Goal: Task Accomplishment & Management: Manage account settings

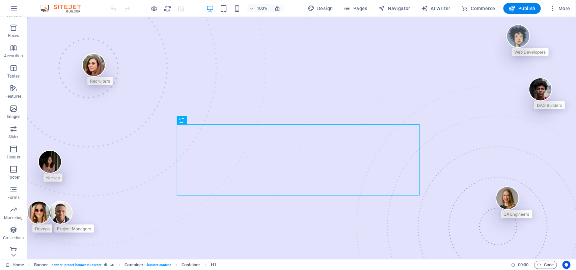
scroll to position [81, 0]
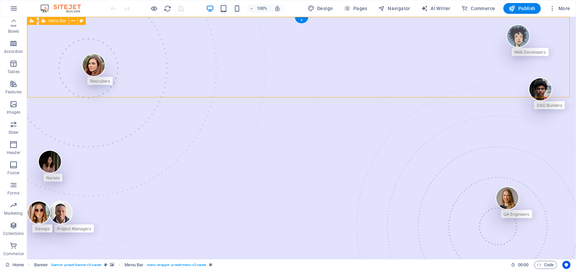
drag, startPoint x: 256, startPoint y: 32, endPoint x: 110, endPoint y: 73, distance: 151.6
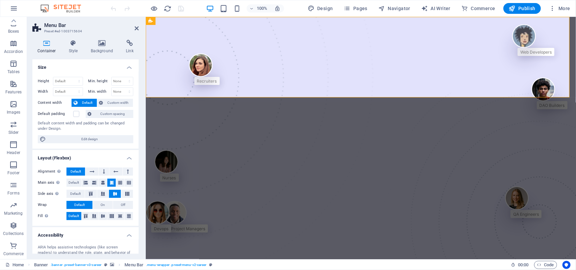
click at [134, 25] on h2 "Menu Bar" at bounding box center [91, 25] width 94 height 6
click at [137, 23] on h2 "Menu Bar" at bounding box center [91, 25] width 94 height 6
click at [136, 28] on icon at bounding box center [137, 28] width 4 height 5
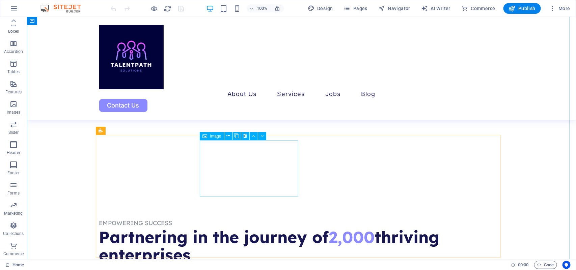
scroll to position [469, 0]
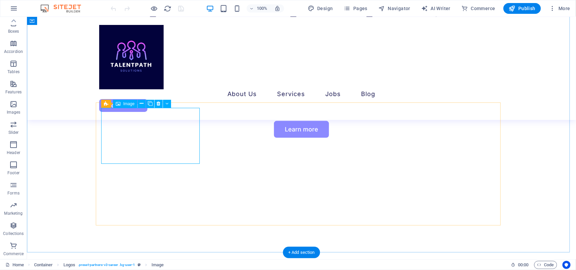
scroll to position [416, 0]
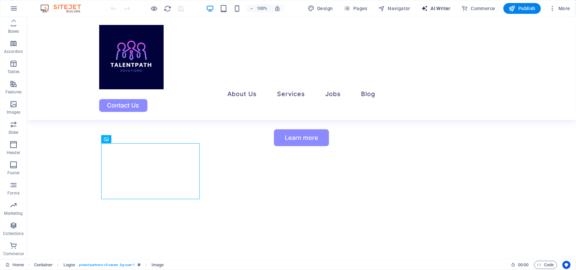
click at [433, 13] on button "AI Writer" at bounding box center [435, 8] width 35 height 11
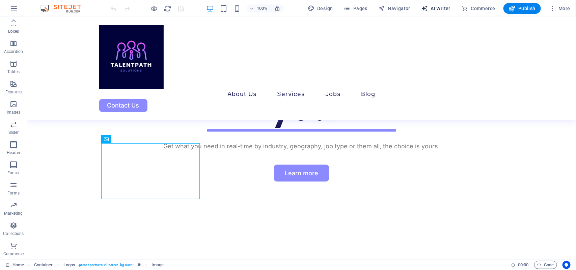
select select "English"
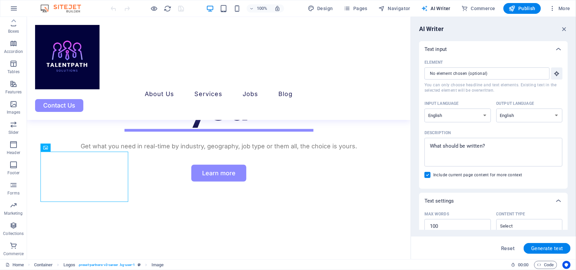
scroll to position [443, 0]
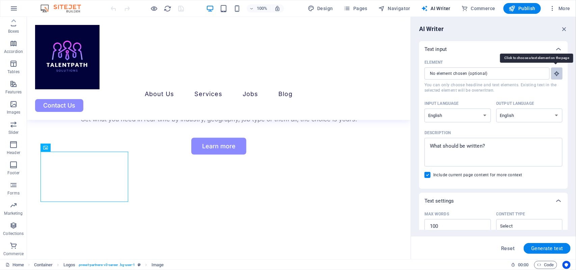
click at [553, 73] on icon "button" at bounding box center [556, 73] width 6 height 6
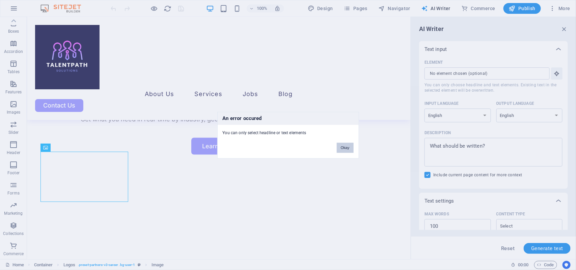
click at [341, 150] on button "Okay" at bounding box center [345, 148] width 17 height 10
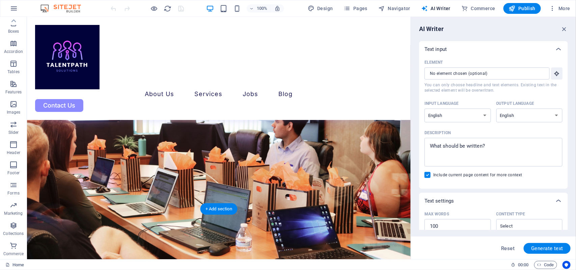
scroll to position [2217, 0]
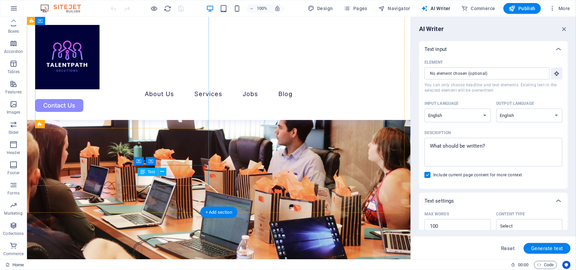
scroll to position [2324, 0]
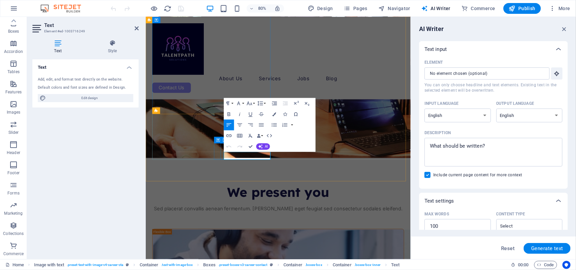
click at [236, 102] on icon "button" at bounding box center [238, 103] width 6 height 6
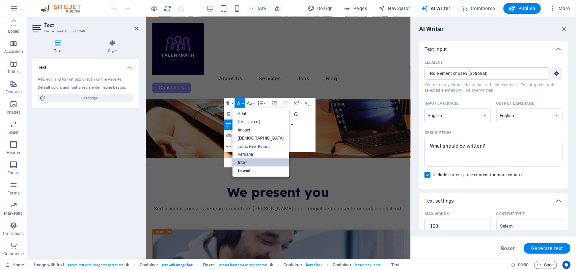
scroll to position [0, 0]
click at [246, 99] on button "Font Size" at bounding box center [250, 103] width 10 height 11
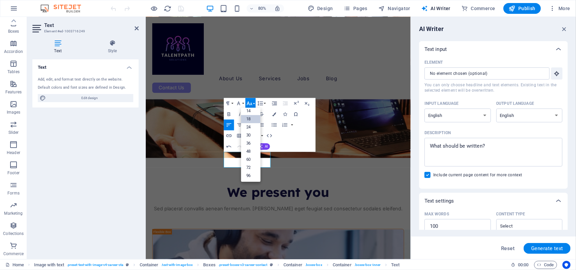
scroll to position [54, 0]
click at [250, 110] on link "14" at bounding box center [251, 111] width 20 height 8
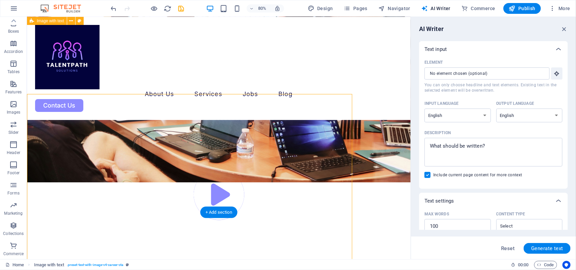
scroll to position [2217, 0]
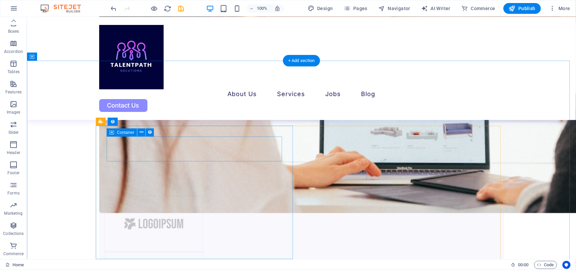
scroll to position [786, 0]
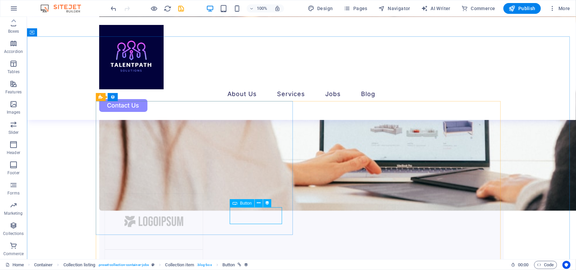
click at [240, 203] on span "Button" at bounding box center [246, 203] width 12 height 4
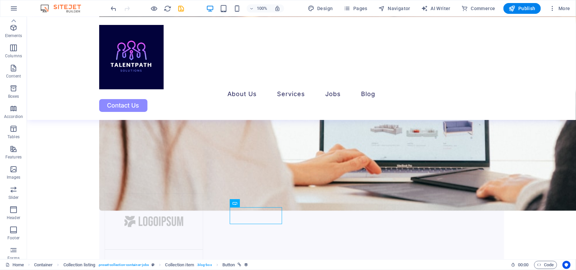
scroll to position [0, 0]
click at [66, 11] on img at bounding box center [64, 8] width 51 height 8
drag, startPoint x: 66, startPoint y: 11, endPoint x: 51, endPoint y: 10, distance: 15.2
click at [51, 10] on img at bounding box center [64, 8] width 51 height 8
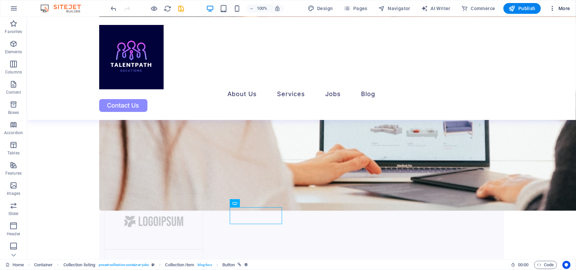
click at [556, 4] on button "More" at bounding box center [559, 8] width 27 height 11
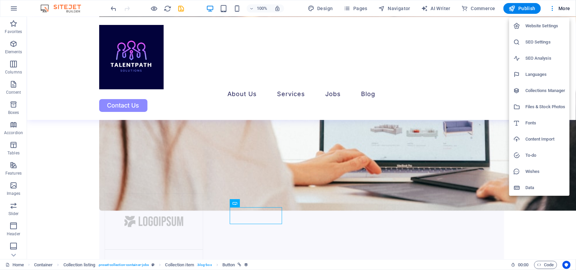
click at [520, 12] on div at bounding box center [288, 135] width 576 height 270
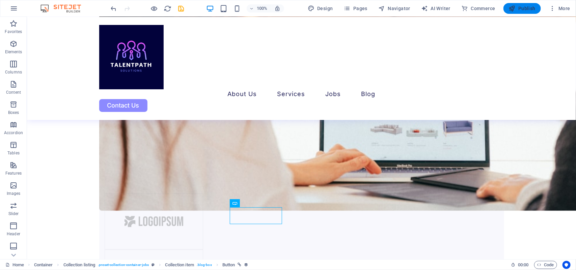
click at [522, 8] on span "Publish" at bounding box center [522, 8] width 27 height 7
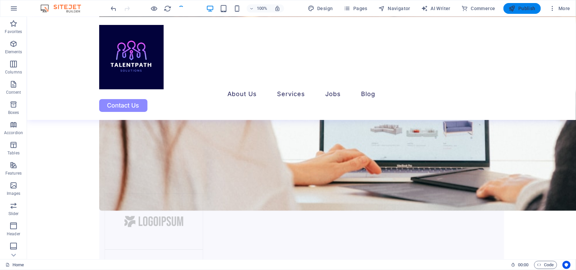
click at [522, 8] on span "Publish" at bounding box center [522, 8] width 27 height 7
click at [518, 7] on span "Publish" at bounding box center [522, 8] width 27 height 7
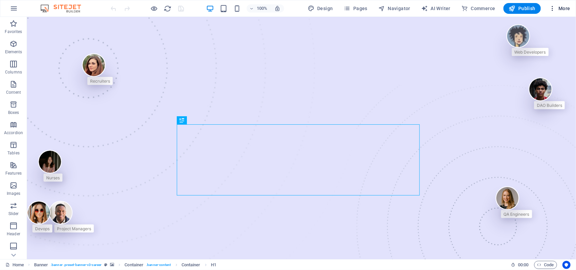
click at [566, 7] on span "More" at bounding box center [559, 8] width 21 height 7
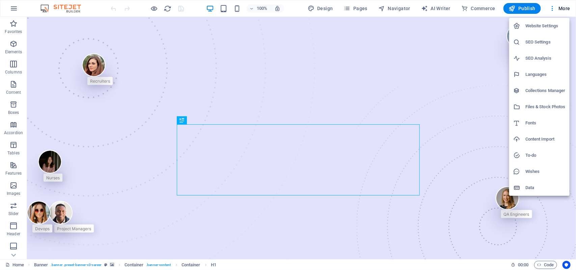
click at [568, 265] on div at bounding box center [288, 135] width 576 height 270
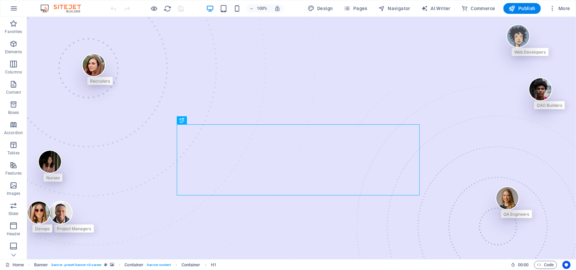
click at [568, 265] on div "Website Settings SEO Settings SEO Analysis Languages Collections Manager Files …" at bounding box center [288, 137] width 576 height 266
click at [568, 265] on icon "Usercentrics" at bounding box center [566, 265] width 5 height 5
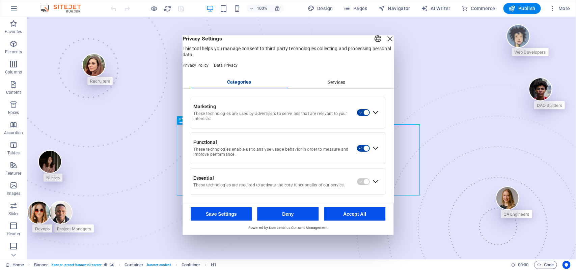
click at [385, 39] on div "Close Layer" at bounding box center [389, 38] width 9 height 9
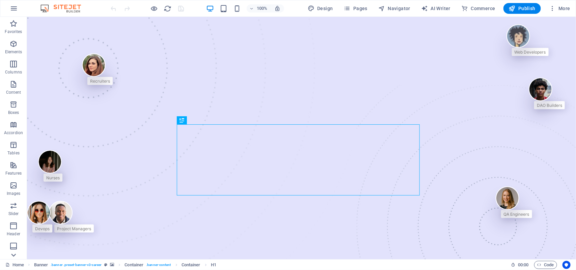
click at [11, 254] on icon at bounding box center [13, 255] width 9 height 9
click at [11, 254] on p "Commerce" at bounding box center [13, 253] width 20 height 5
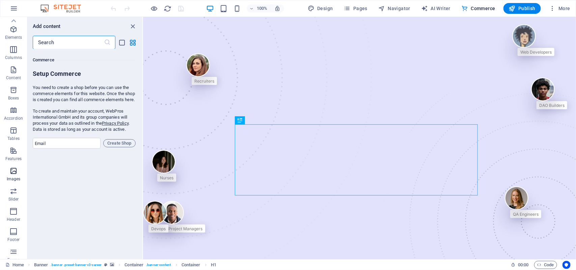
scroll to position [0, 0]
click at [22, 11] on div "100% Design Pages Navigator AI Writer Commerce Publish More" at bounding box center [287, 8] width 575 height 16
click at [20, 9] on button "button" at bounding box center [14, 8] width 16 height 16
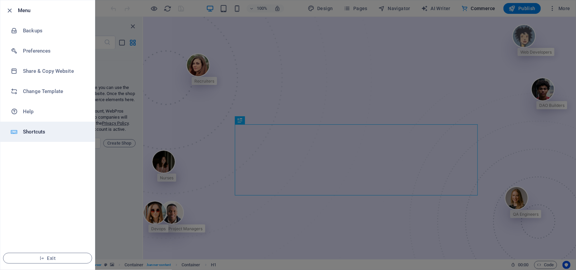
click at [62, 132] on h6 "Shortcuts" at bounding box center [54, 132] width 62 height 8
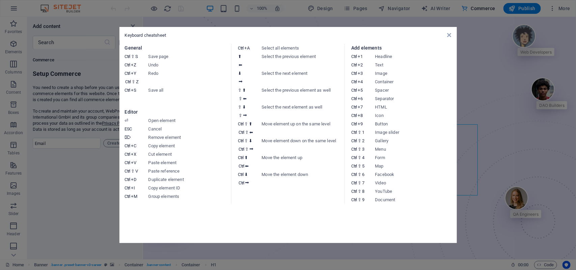
click at [16, 11] on aside "Keyboard cheatsheet General Ctrl ⇧ S Save page Ctrl Z Undo Ctrl Y Ctrl ⇧ Z Redo…" at bounding box center [288, 135] width 576 height 270
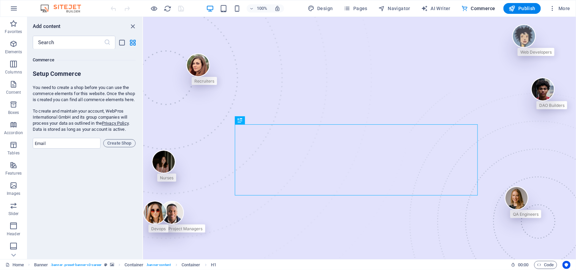
click at [16, 11] on icon "button" at bounding box center [14, 8] width 8 height 8
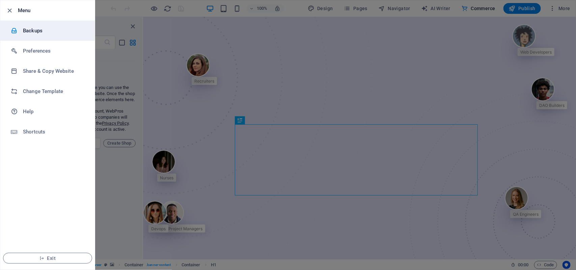
click at [39, 27] on h6 "Backups" at bounding box center [54, 31] width 62 height 8
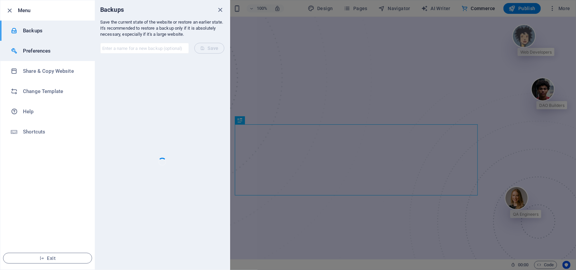
click at [46, 48] on h6 "Preferences" at bounding box center [54, 51] width 62 height 8
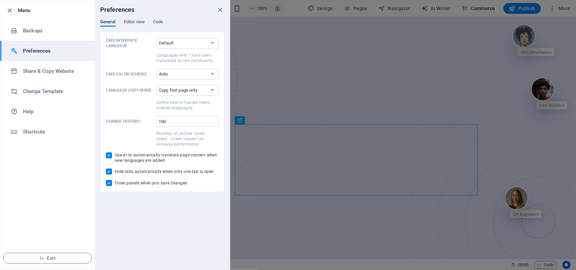
click at [137, 18] on div "Preferences" at bounding box center [162, 9] width 135 height 19
click at [140, 24] on span "Editor view" at bounding box center [134, 22] width 21 height 9
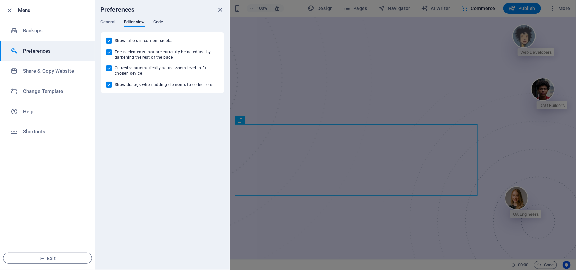
click at [159, 22] on span "Code" at bounding box center [158, 22] width 10 height 9
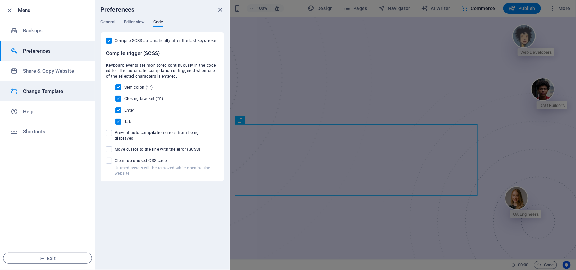
click at [41, 90] on h6 "Change Template" at bounding box center [54, 91] width 62 height 8
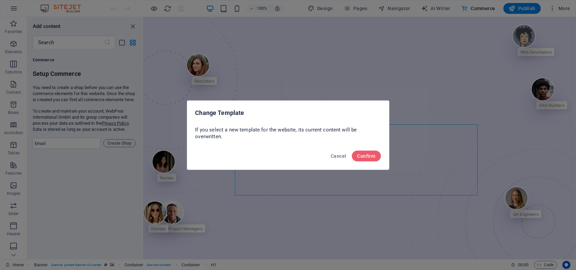
click at [12, 5] on div "Change Template If you select a new template for the website, its current conte…" at bounding box center [288, 135] width 576 height 270
click at [331, 157] on span "Cancel" at bounding box center [339, 155] width 16 height 5
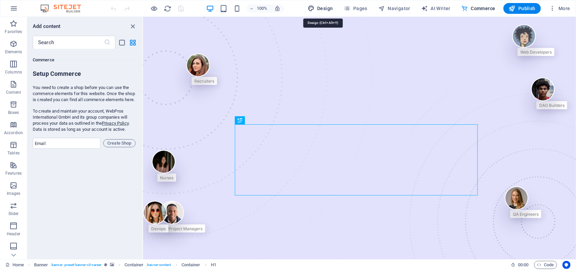
click at [325, 8] on span "Design" at bounding box center [320, 8] width 25 height 7
select select "px"
select select "400"
select select "px"
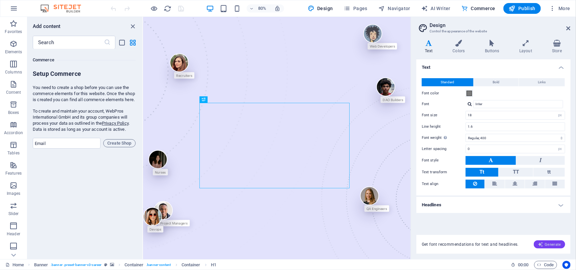
click at [546, 246] on span "Generate" at bounding box center [549, 244] width 23 height 5
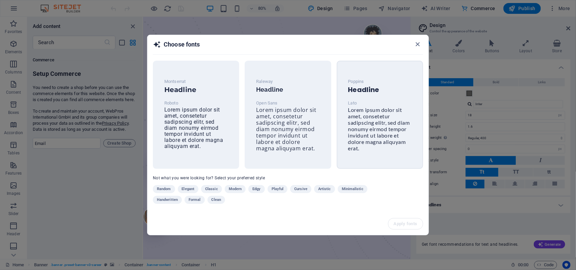
click at [382, 121] on span "Lorem ipsum dolor sit amet, consetetur sadipscing elitr, sed diam nonumy eirmod…" at bounding box center [379, 129] width 62 height 45
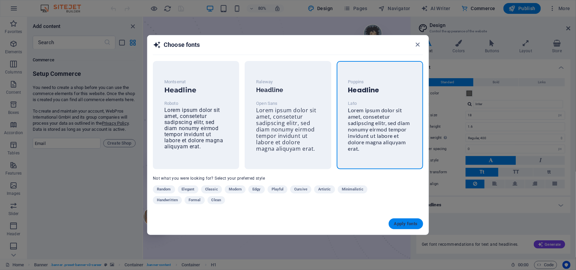
click at [411, 223] on span "Apply fonts" at bounding box center [406, 223] width 24 height 5
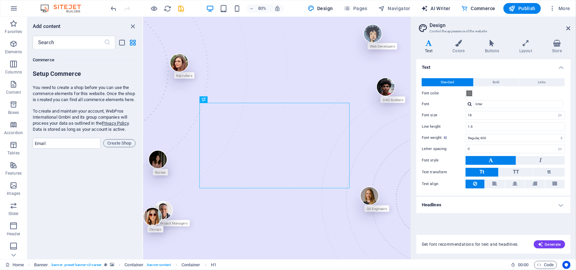
click at [443, 10] on span "AI Writer" at bounding box center [435, 8] width 29 height 7
select select "English"
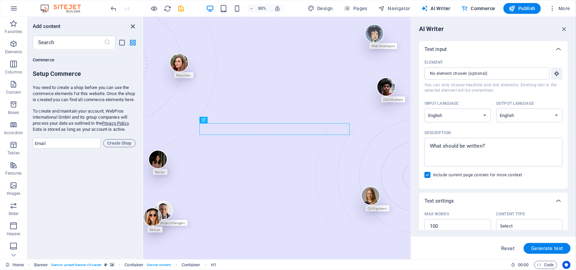
click at [131, 26] on icon "close panel" at bounding box center [133, 27] width 8 height 8
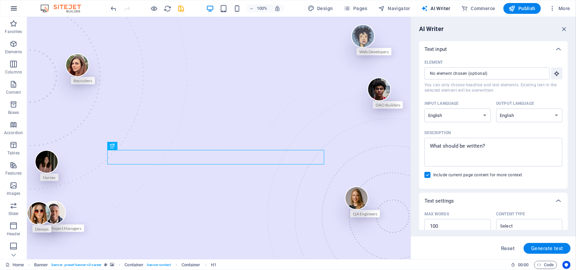
click at [8, 8] on button "button" at bounding box center [14, 8] width 16 height 16
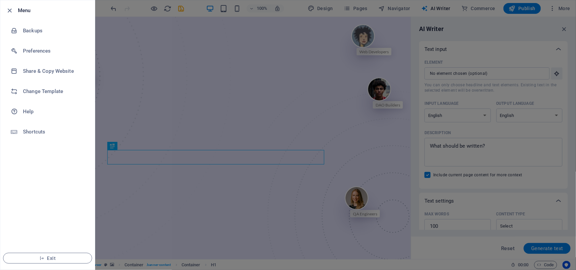
click at [147, 68] on div at bounding box center [288, 135] width 576 height 270
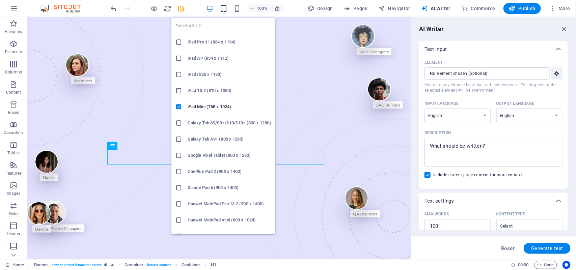
click at [224, 9] on icon "button" at bounding box center [224, 9] width 8 height 8
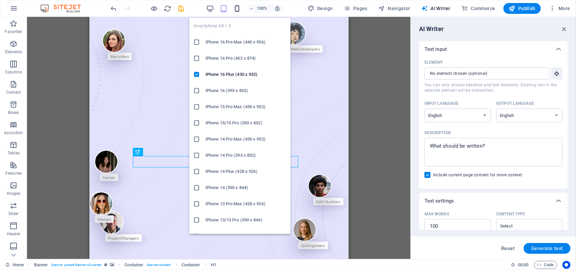
click at [236, 8] on icon "button" at bounding box center [237, 9] width 8 height 8
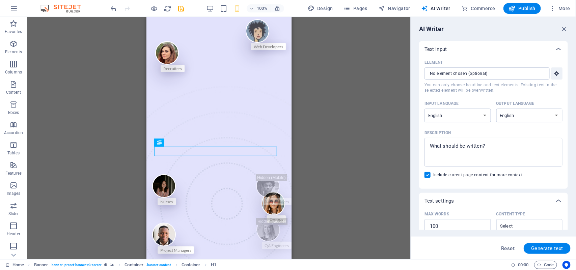
click at [99, 214] on div "Drag here to replace the existing content. Press “Ctrl” if you want to create a…" at bounding box center [218, 138] width 383 height 242
click at [171, 98] on div "Container" at bounding box center [161, 102] width 30 height 8
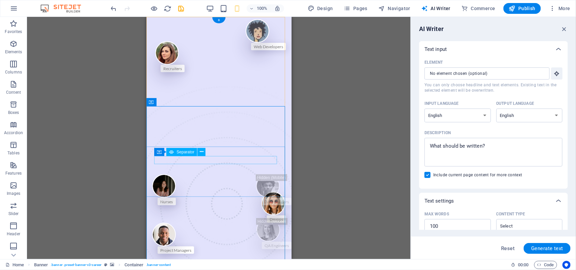
drag, startPoint x: 353, startPoint y: 168, endPoint x: 210, endPoint y: 159, distance: 143.3
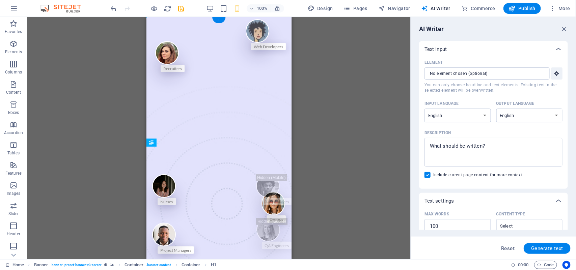
drag, startPoint x: 216, startPoint y: 152, endPoint x: 215, endPoint y: 159, distance: 6.8
drag, startPoint x: 238, startPoint y: 157, endPoint x: 233, endPoint y: 163, distance: 8.0
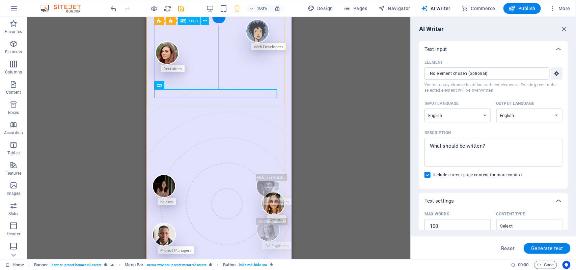
select select "px"
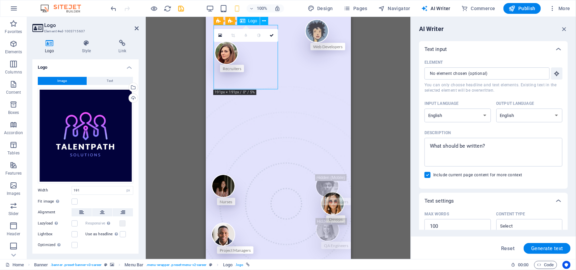
drag, startPoint x: 277, startPoint y: 87, endPoint x: 269, endPoint y: 81, distance: 9.6
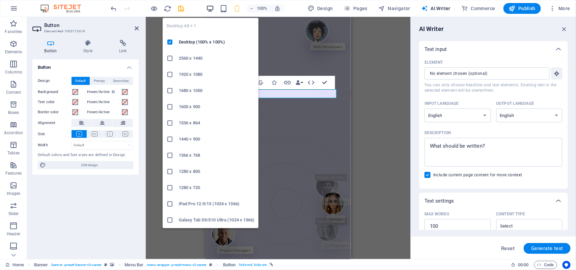
click at [212, 8] on icon "button" at bounding box center [210, 9] width 8 height 8
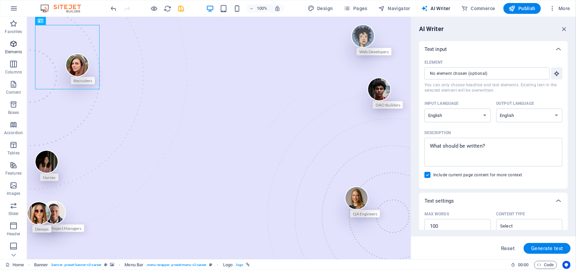
click at [8, 45] on span "Elements" at bounding box center [13, 48] width 27 height 16
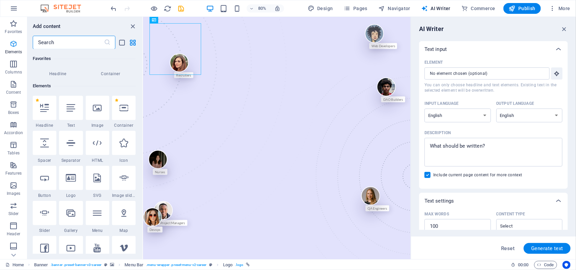
scroll to position [71, 0]
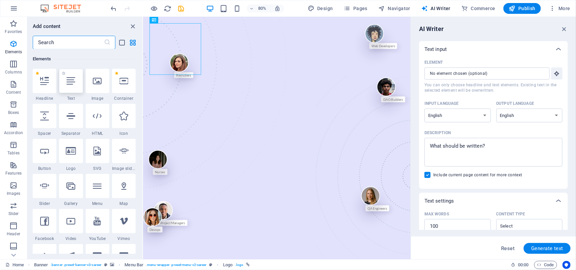
click at [61, 75] on div at bounding box center [71, 81] width 24 height 24
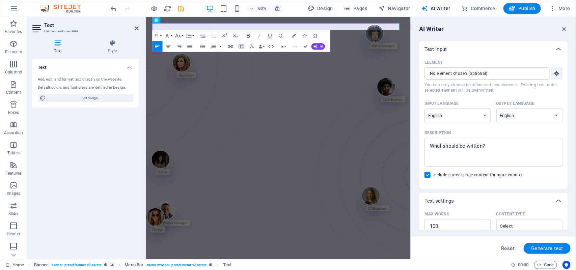
click at [249, 36] on icon "button" at bounding box center [248, 36] width 3 height 4
click at [166, 36] on icon "button" at bounding box center [167, 35] width 6 height 6
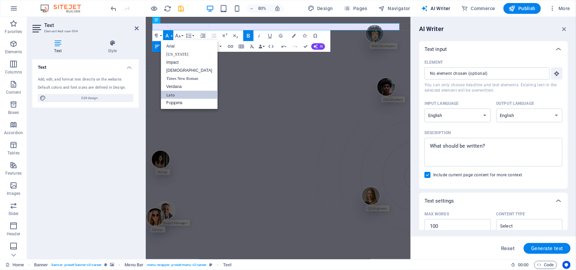
scroll to position [0, 0]
click at [177, 61] on link "Impact" at bounding box center [189, 62] width 57 height 8
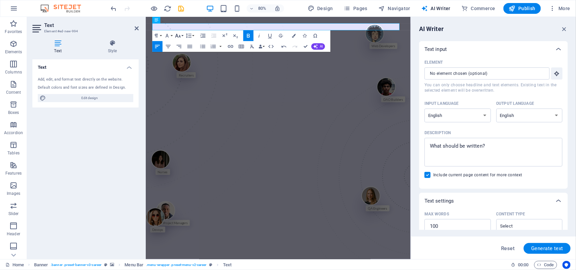
click at [178, 37] on icon "button" at bounding box center [177, 36] width 5 height 4
click at [167, 31] on button "Font Family" at bounding box center [168, 35] width 10 height 11
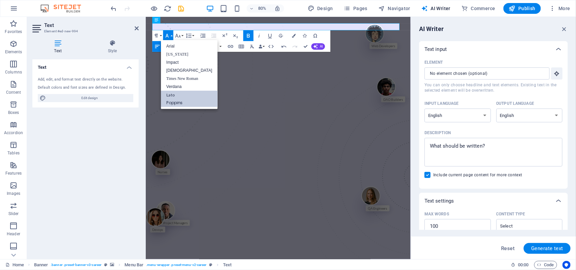
click at [186, 103] on link "Poppins" at bounding box center [189, 103] width 57 height 8
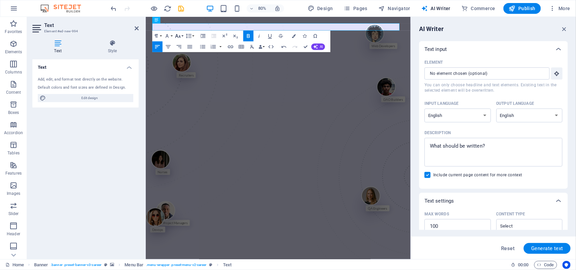
click at [176, 37] on icon "button" at bounding box center [178, 36] width 6 height 6
click at [186, 83] on link "14" at bounding box center [179, 87] width 20 height 8
click at [176, 37] on icon "button" at bounding box center [178, 35] width 6 height 6
click at [179, 112] on link "30" at bounding box center [179, 111] width 20 height 8
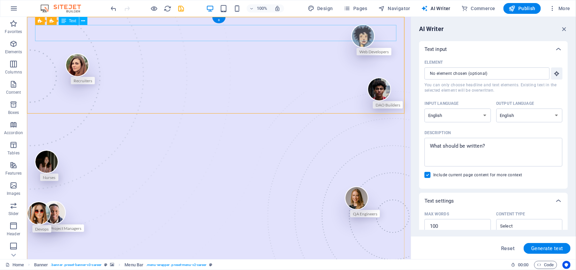
drag, startPoint x: 197, startPoint y: 28, endPoint x: 229, endPoint y: 35, distance: 32.7
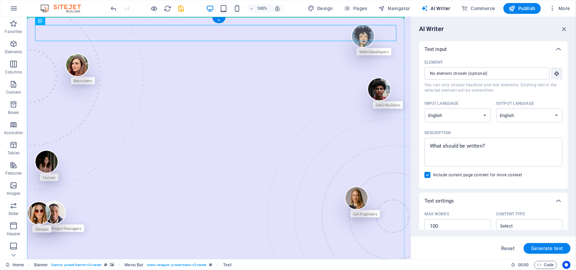
drag, startPoint x: 286, startPoint y: 30, endPoint x: 332, endPoint y: 67, distance: 59.2
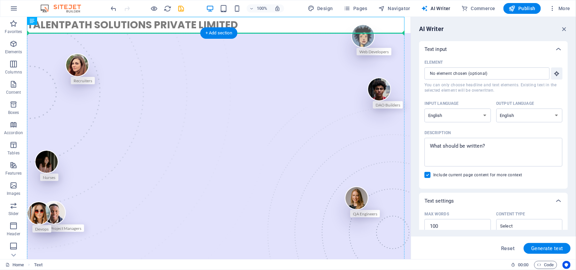
drag, startPoint x: 345, startPoint y: 25, endPoint x: 350, endPoint y: 61, distance: 36.4
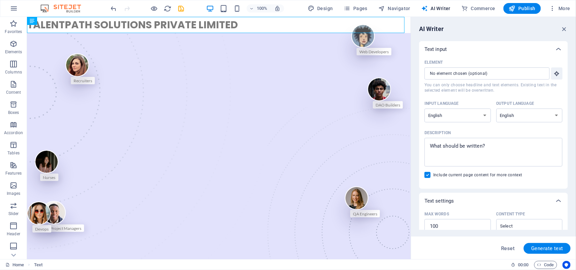
click at [263, 16] on div "100% Design Pages Navigator AI Writer Commerce Publish More" at bounding box center [287, 8] width 575 height 16
click at [263, 29] on div "TALENTPATH SOLUTIONS PRIVATE LIMITED" at bounding box center [218, 25] width 383 height 16
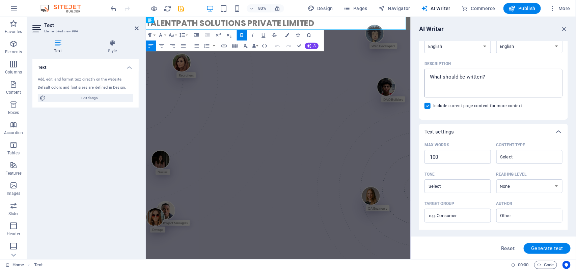
scroll to position [131, 0]
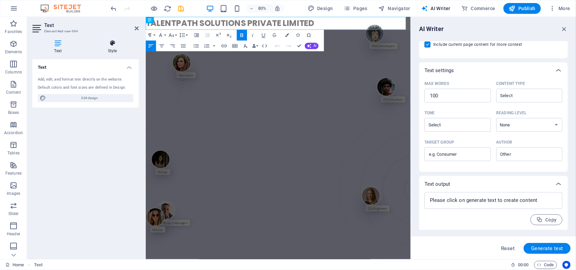
click at [112, 46] on icon at bounding box center [112, 43] width 53 height 7
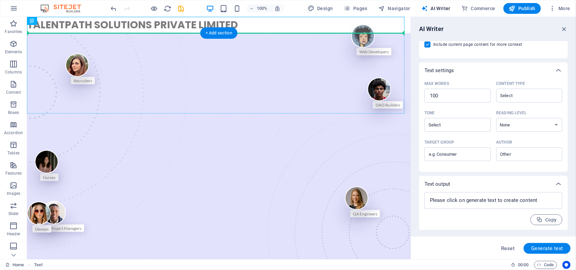
drag, startPoint x: 184, startPoint y: 23, endPoint x: 193, endPoint y: 69, distance: 47.0
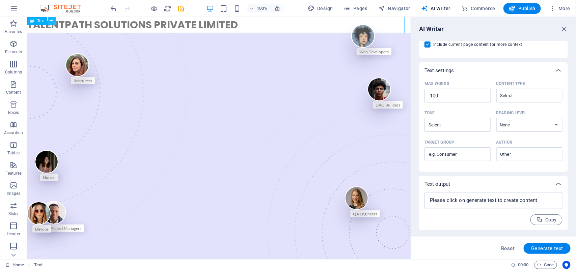
click at [54, 20] on button at bounding box center [52, 21] width 8 height 8
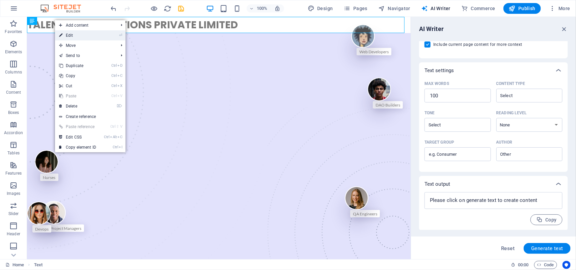
click at [85, 32] on link "⏎ Edit" at bounding box center [77, 35] width 45 height 10
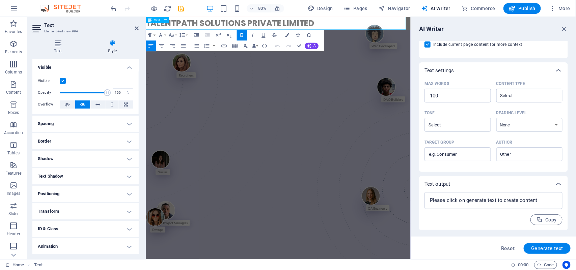
drag, startPoint x: 556, startPoint y: 38, endPoint x: 475, endPoint y: 23, distance: 82.5
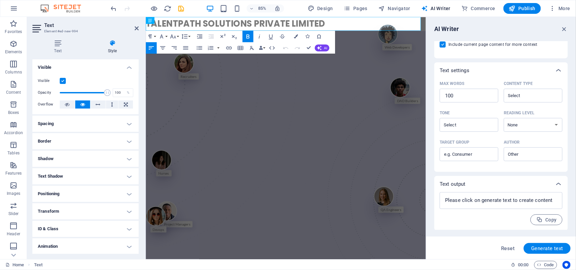
click at [424, 21] on div "Container H1 Banner Container Container Banner Menu Bar Button Button Menu Menu…" at bounding box center [286, 138] width 280 height 242
click at [165, 19] on icon at bounding box center [166, 20] width 3 height 6
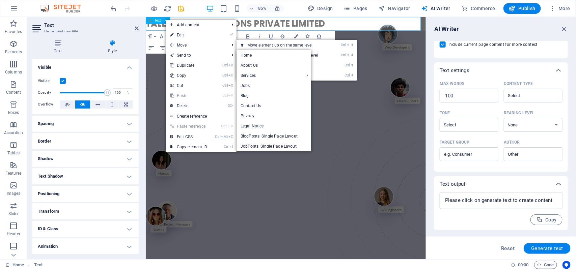
click at [156, 25] on span "TALENTPATH SOLUTIONS PRIVATE LIMITED" at bounding box center [250, 24] width 211 height 15
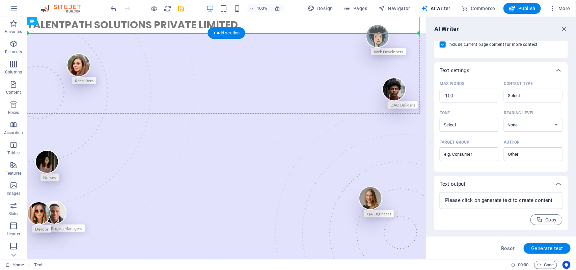
drag, startPoint x: 342, startPoint y: 28, endPoint x: 343, endPoint y: 69, distance: 41.8
drag, startPoint x: 322, startPoint y: 27, endPoint x: 327, endPoint y: 127, distance: 100.6
drag, startPoint x: 270, startPoint y: 23, endPoint x: 287, endPoint y: 124, distance: 101.8
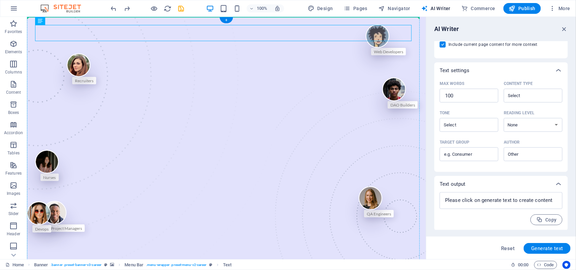
drag, startPoint x: 241, startPoint y: 30, endPoint x: 244, endPoint y: 119, distance: 88.4
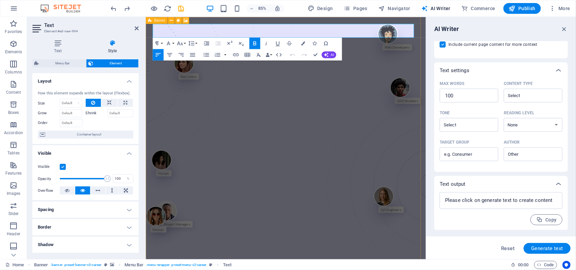
click at [167, 21] on div "Banner" at bounding box center [157, 20] width 22 height 7
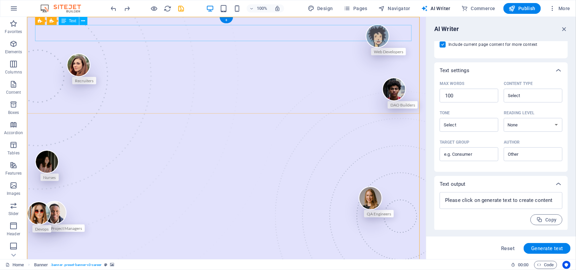
click at [46, 20] on span "Banner" at bounding box center [43, 21] width 13 height 4
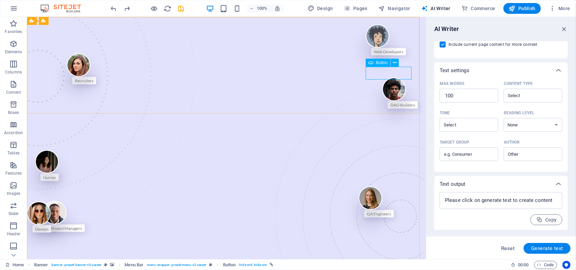
click at [375, 66] on div "Button" at bounding box center [378, 63] width 25 height 8
click at [375, 62] on div "Button" at bounding box center [378, 63] width 25 height 8
click at [375, 61] on div "Button" at bounding box center [378, 63] width 25 height 8
select select "7"
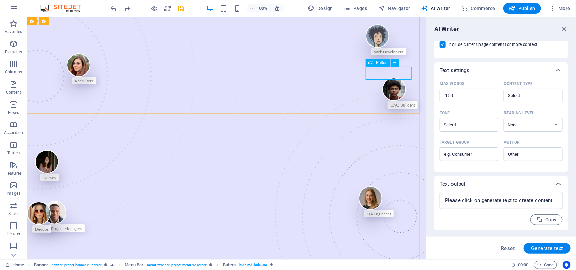
select select
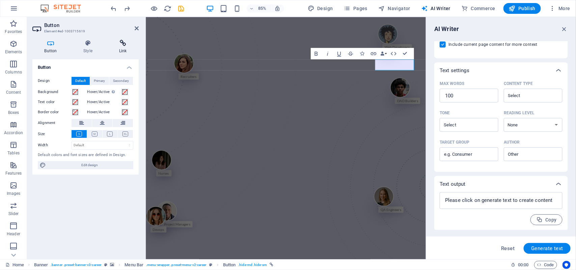
click at [113, 40] on icon at bounding box center [123, 43] width 32 height 7
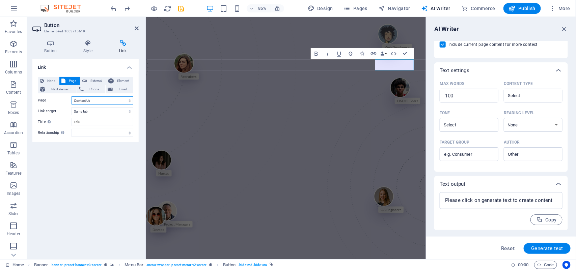
click at [108, 99] on select "Home About Us Services -- Job Seeking -- For Hiring Jobs Blog Contact Us Privac…" at bounding box center [102, 100] width 62 height 8
click at [92, 91] on span "Phone" at bounding box center [95, 89] width 18 height 8
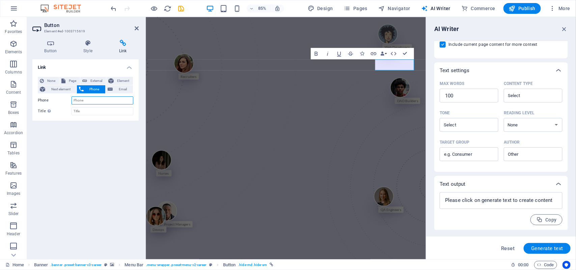
type input "9"
type input "0"
type input "9326300554"
click at [94, 110] on input "Title Additional link description, should not be the same as the link text. The…" at bounding box center [102, 111] width 62 height 8
type input "C"
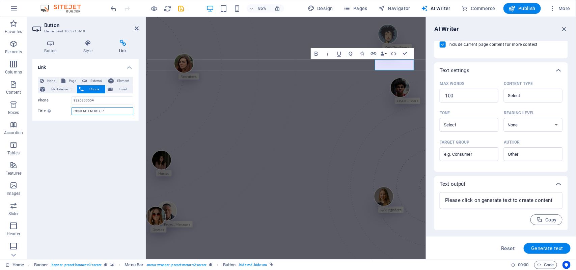
type input "CONTACT NUMBER"
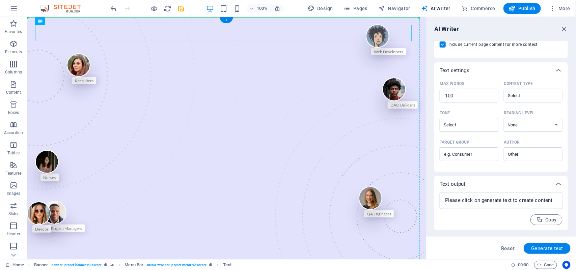
drag, startPoint x: 137, startPoint y: 26, endPoint x: 144, endPoint y: 62, distance: 36.8
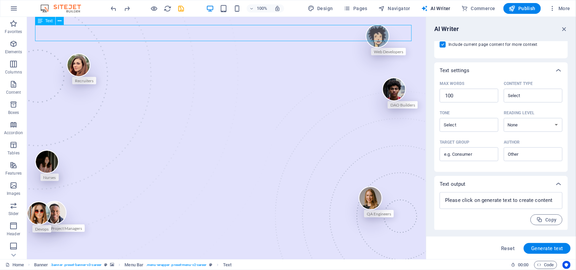
click at [42, 21] on icon at bounding box center [40, 21] width 5 height 8
click at [56, 19] on button at bounding box center [60, 21] width 8 height 8
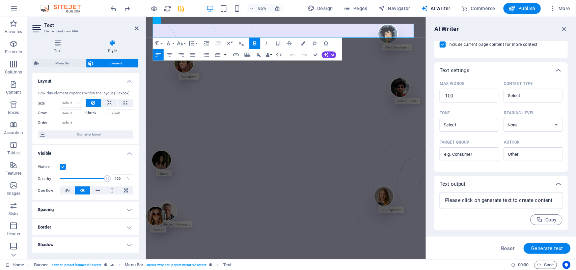
click at [62, 34] on h3 "Element #ed-new-994" at bounding box center [84, 31] width 81 height 6
click at [56, 42] on icon at bounding box center [57, 43] width 51 height 7
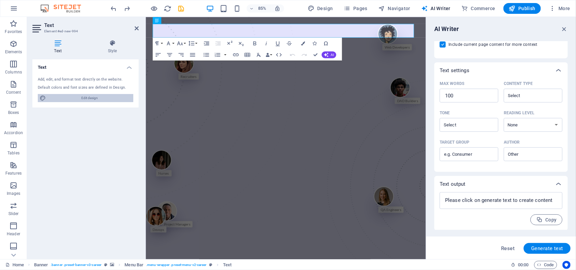
click at [80, 101] on span "Edit design" at bounding box center [89, 98] width 83 height 8
select select "px"
select select "400"
select select "px"
select select "rem"
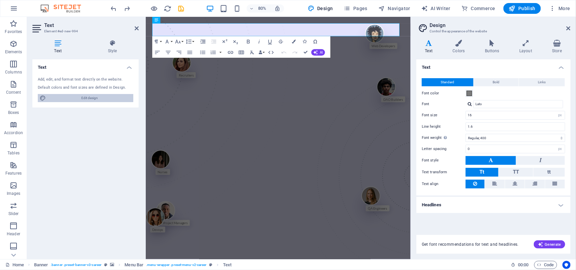
click at [80, 101] on span "Edit design" at bounding box center [89, 98] width 83 height 8
click at [529, 43] on icon at bounding box center [526, 43] width 30 height 7
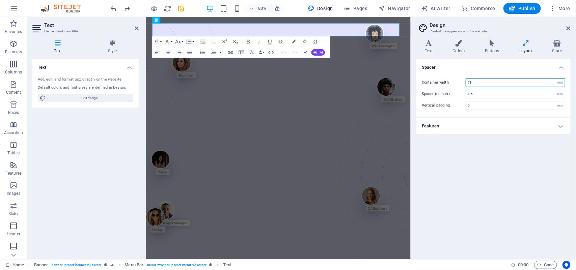
click at [508, 80] on input "78" at bounding box center [515, 83] width 99 height 8
type input "7"
click at [505, 124] on h4 "Features" at bounding box center [493, 126] width 154 height 16
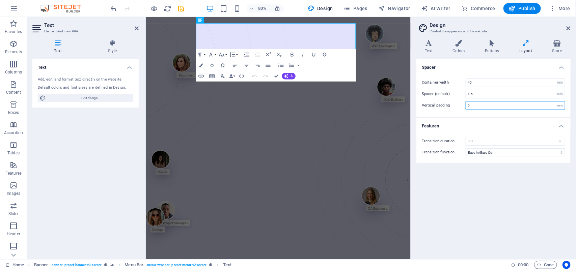
click at [507, 109] on input "5" at bounding box center [515, 106] width 99 height 8
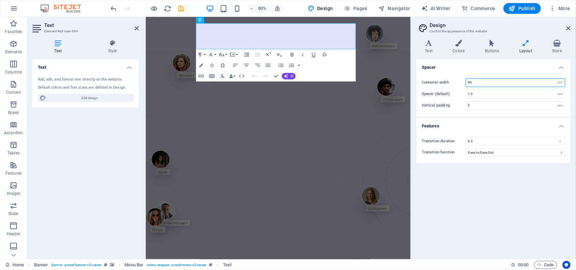
click at [481, 80] on input "40" at bounding box center [515, 83] width 99 height 8
type input "4"
type input "6"
type input "55"
click at [484, 90] on input "1.5" at bounding box center [515, 94] width 99 height 8
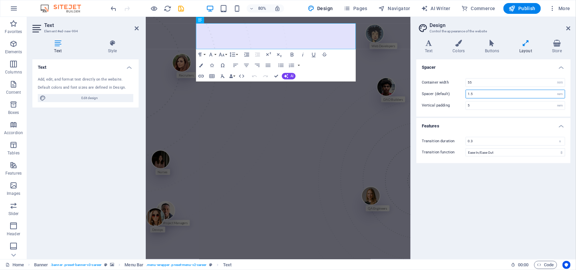
click at [485, 94] on input "1.5" at bounding box center [515, 94] width 99 height 8
click at [486, 110] on div "Container width 55 rem px Spacer (default) 1.5 rem Vertical padding 5 rem" at bounding box center [493, 93] width 157 height 45
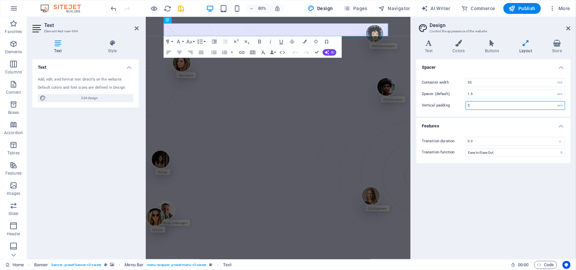
click at [486, 106] on input "5" at bounding box center [515, 106] width 99 height 8
click at [478, 153] on select "Ease Ease In Ease Out Ease In/Ease Out Linear" at bounding box center [514, 152] width 99 height 8
select select "ease-in"
click at [465, 149] on select "Ease Ease In Ease Out Ease In/Ease Out Linear" at bounding box center [514, 152] width 99 height 8
click at [494, 153] on select "Ease Ease In Ease Out Ease In/Ease Out Linear" at bounding box center [514, 152] width 99 height 8
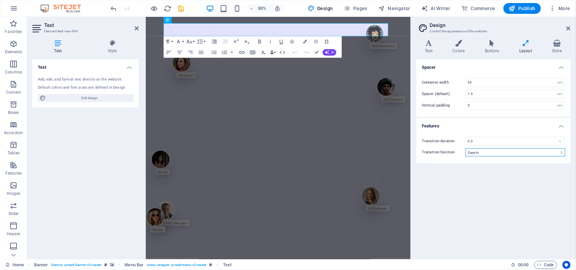
click at [465, 149] on select "Ease Ease In Ease Out Ease In/Ease Out Linear" at bounding box center [514, 152] width 99 height 8
click at [500, 51] on h4 "Buttons" at bounding box center [493, 47] width 34 height 14
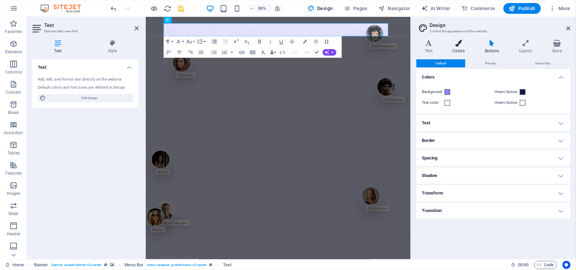
click at [471, 49] on h4 "Colors" at bounding box center [460, 47] width 32 height 14
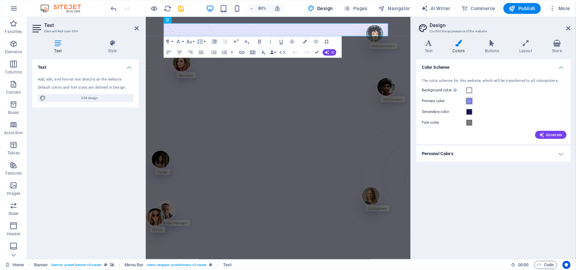
click at [468, 98] on span at bounding box center [468, 100] width 5 height 5
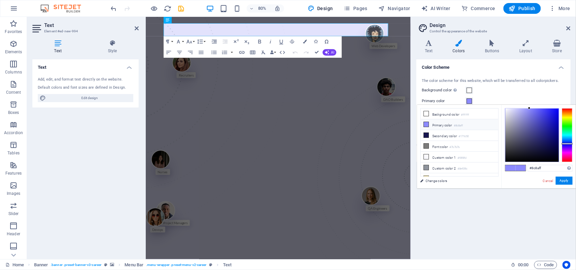
click at [463, 126] on small "#8c8aff" at bounding box center [458, 125] width 9 height 5
click at [430, 125] on li "Primary color #8c8aff" at bounding box center [460, 124] width 78 height 11
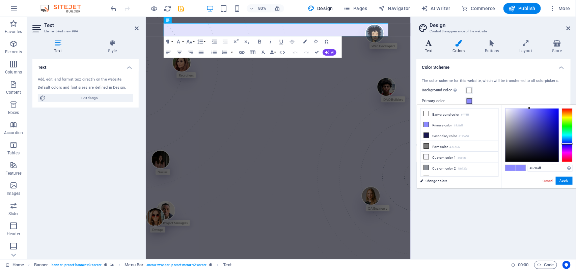
click at [435, 44] on icon at bounding box center [428, 43] width 25 height 7
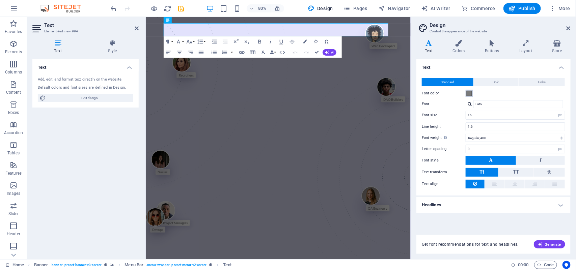
click at [471, 92] on span at bounding box center [468, 93] width 5 height 5
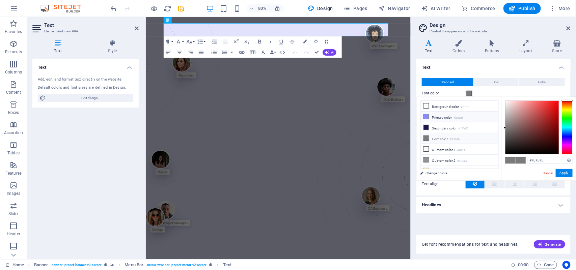
click at [441, 113] on li "Primary color #8c8aff" at bounding box center [460, 117] width 78 height 11
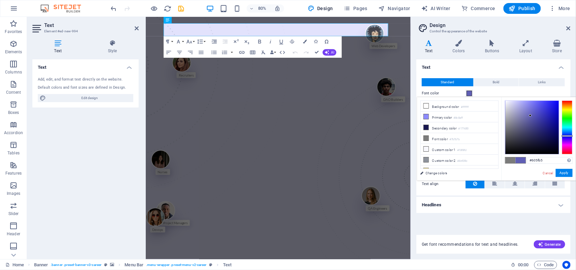
click at [530, 116] on div at bounding box center [531, 127] width 53 height 53
click at [548, 110] on div at bounding box center [531, 127] width 53 height 53
type input "#2320df"
click at [550, 107] on div at bounding box center [531, 127] width 53 height 53
click at [569, 174] on button "Apply" at bounding box center [563, 173] width 17 height 8
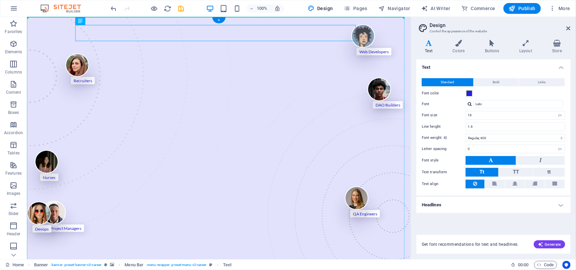
drag, startPoint x: 204, startPoint y: 31, endPoint x: 292, endPoint y: 64, distance: 94.0
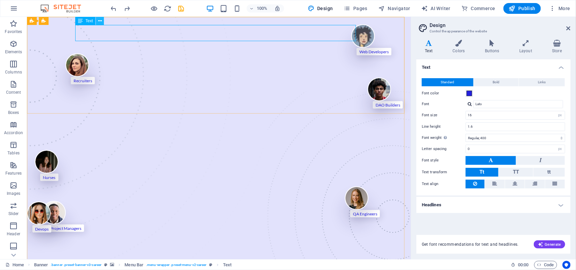
click at [102, 20] on icon at bounding box center [100, 21] width 4 height 7
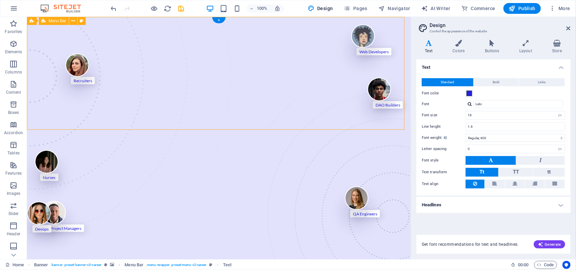
drag, startPoint x: 192, startPoint y: 63, endPoint x: 208, endPoint y: 56, distance: 17.2
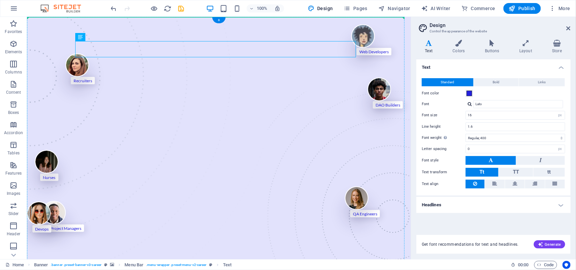
drag, startPoint x: 201, startPoint y: 50, endPoint x: 269, endPoint y: 61, distance: 69.0
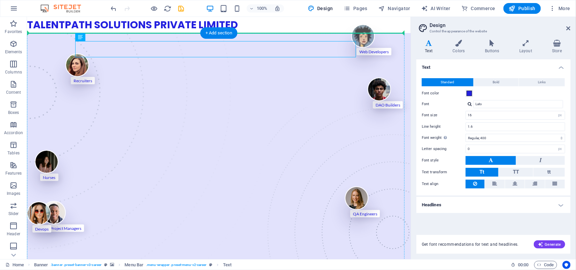
drag, startPoint x: 287, startPoint y: 51, endPoint x: 327, endPoint y: 71, distance: 44.6
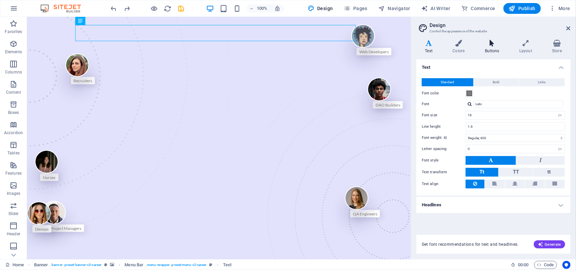
click at [483, 48] on h4 "Buttons" at bounding box center [493, 47] width 34 height 14
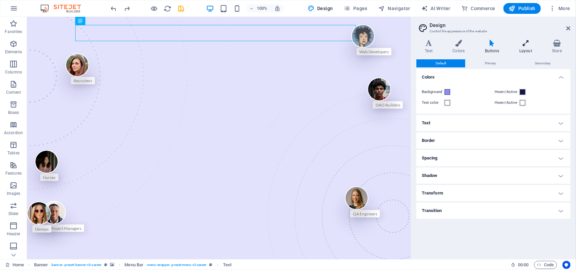
click at [519, 45] on icon at bounding box center [526, 43] width 30 height 7
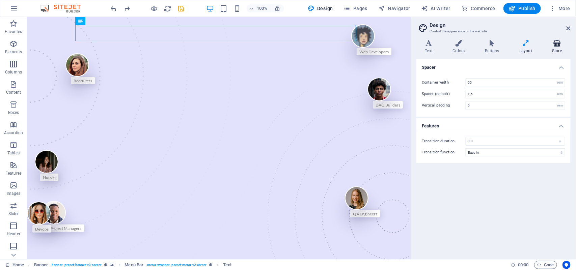
click at [557, 45] on icon at bounding box center [556, 43] width 27 height 7
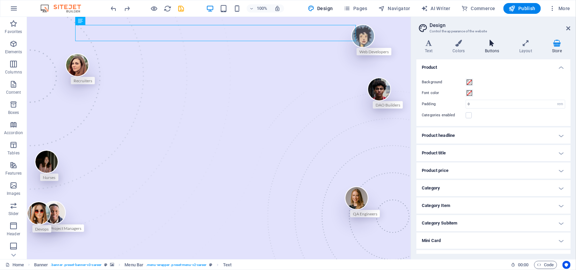
click at [483, 51] on h4 "Buttons" at bounding box center [493, 47] width 34 height 14
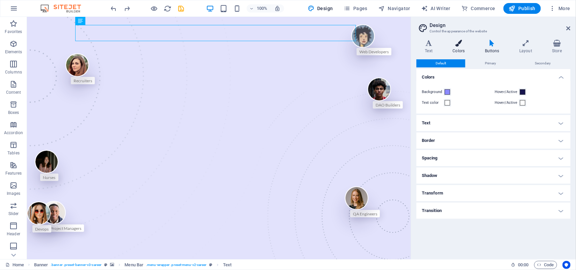
click at [466, 50] on h4 "Colors" at bounding box center [460, 47] width 32 height 14
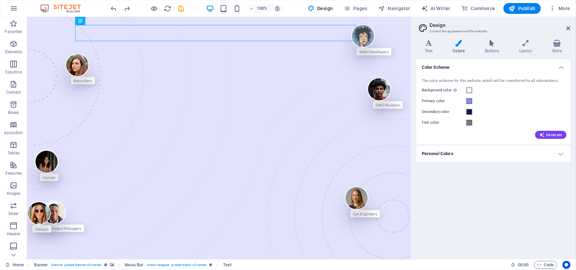
click at [52, 8] on img at bounding box center [64, 8] width 51 height 8
click at [11, 8] on icon "button" at bounding box center [14, 8] width 8 height 8
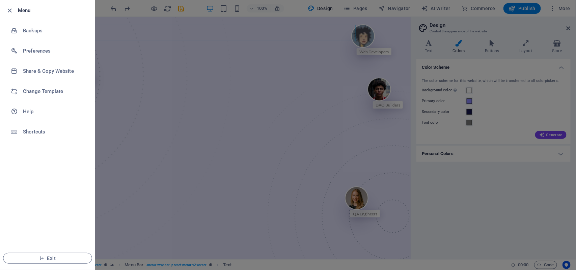
click at [548, 4] on div at bounding box center [288, 135] width 576 height 270
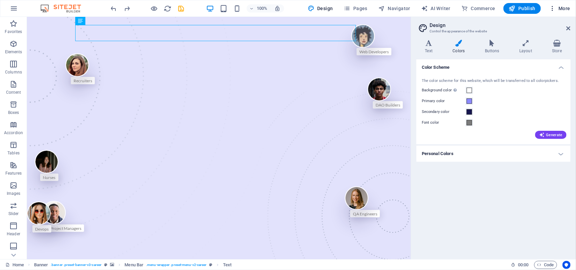
click at [565, 9] on span "More" at bounding box center [559, 8] width 21 height 7
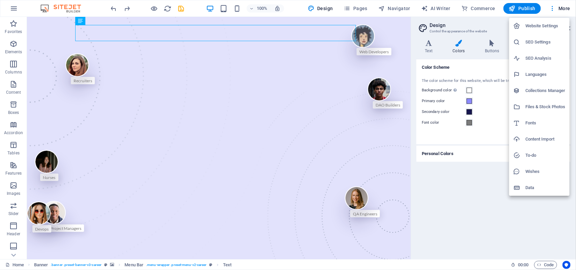
click at [372, 5] on div at bounding box center [288, 135] width 576 height 270
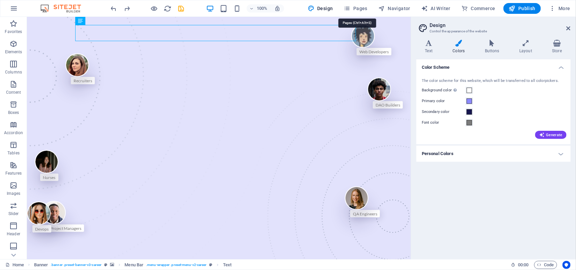
click at [365, 6] on span "Pages" at bounding box center [356, 8] width 24 height 7
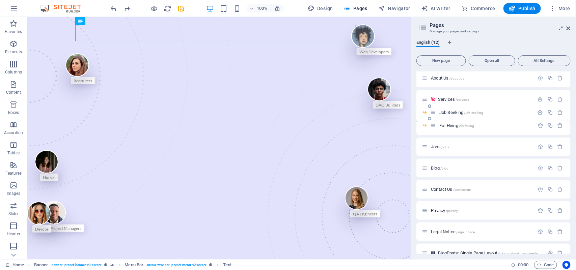
scroll to position [56, 0]
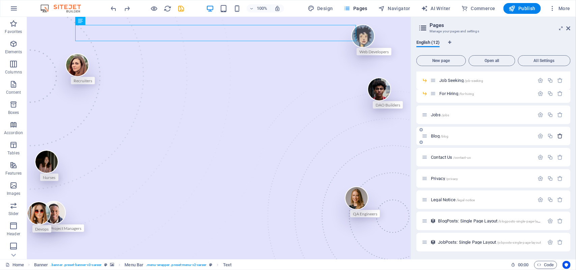
click at [562, 133] on icon "button" at bounding box center [560, 136] width 6 height 6
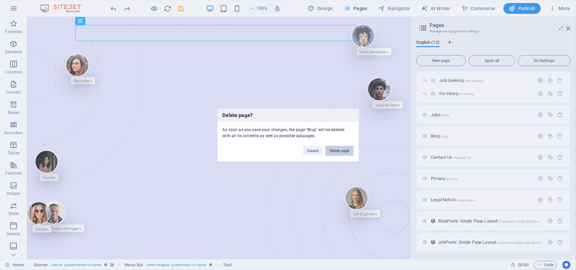
click at [341, 150] on button "Delete page" at bounding box center [339, 151] width 28 height 10
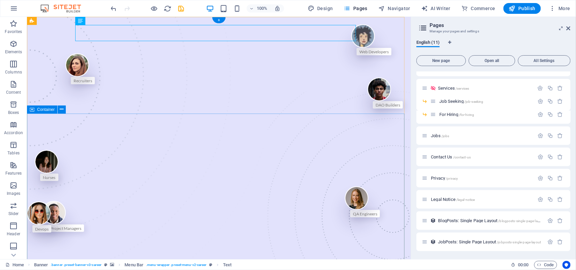
scroll to position [35, 0]
click at [562, 180] on icon "button" at bounding box center [560, 179] width 6 height 6
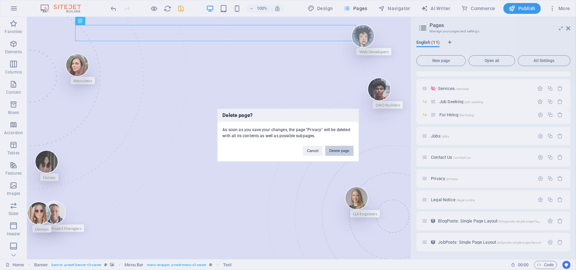
click at [336, 153] on button "Delete page" at bounding box center [339, 151] width 28 height 10
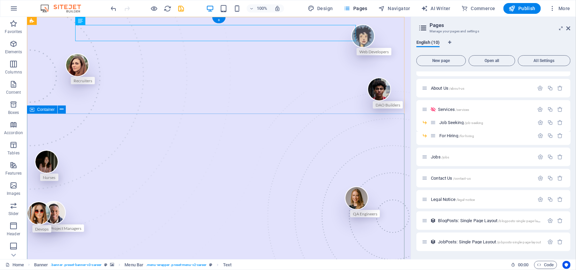
scroll to position [13, 0]
click at [557, 198] on icon "button" at bounding box center [560, 200] width 6 height 6
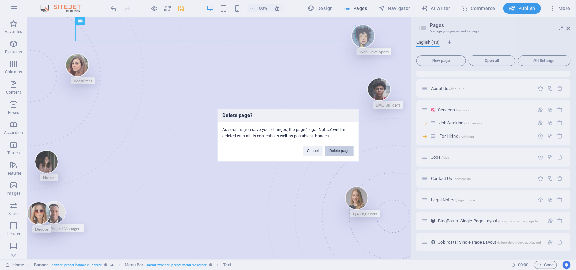
click at [345, 151] on button "Delete page" at bounding box center [339, 151] width 28 height 10
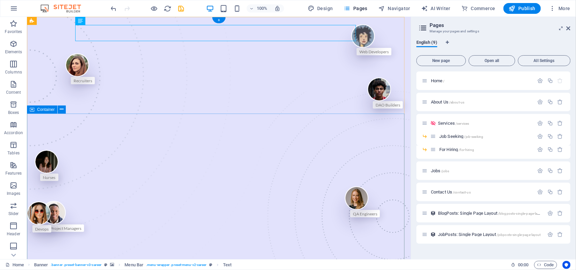
scroll to position [0, 0]
click at [559, 214] on icon "button" at bounding box center [560, 213] width 6 height 6
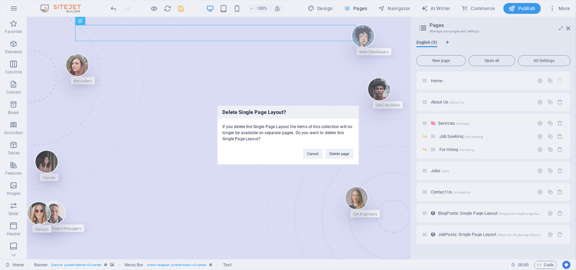
click at [335, 159] on div "Cancel Delete page" at bounding box center [328, 150] width 61 height 17
click at [334, 155] on button "Delete page" at bounding box center [339, 154] width 28 height 10
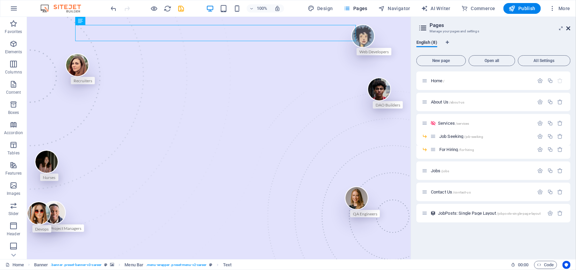
click at [567, 29] on icon at bounding box center [568, 28] width 4 height 5
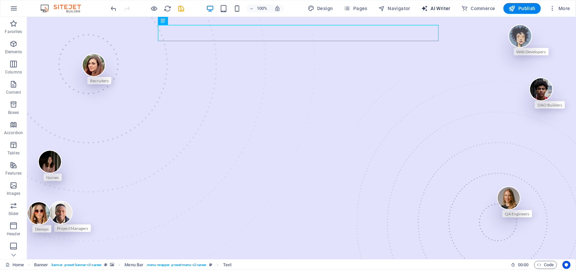
click at [441, 3] on button "AI Writer" at bounding box center [435, 8] width 35 height 11
select select "English"
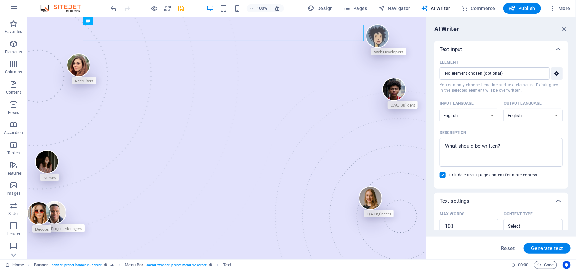
click at [491, 65] on div "Element" at bounding box center [499, 62] width 120 height 10
click at [491, 67] on input "Element ​ You can only choose headline and text elements. Existing text in the …" at bounding box center [491, 73] width 105 height 12
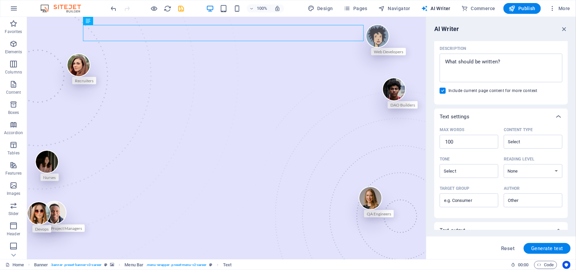
scroll to position [131, 0]
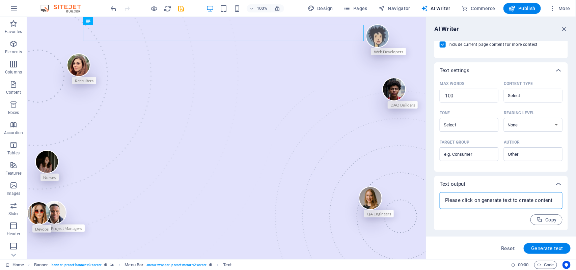
click at [517, 205] on textarea at bounding box center [501, 201] width 116 height 10
type textarea "x"
click at [399, 11] on span "Navigator" at bounding box center [394, 8] width 32 height 7
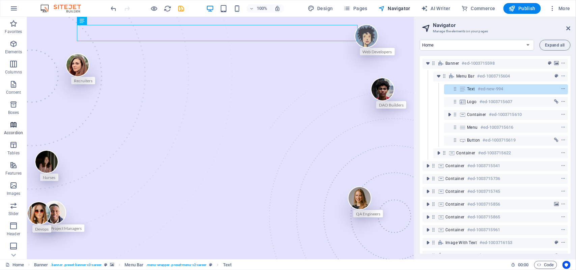
click at [9, 128] on icon "button" at bounding box center [13, 125] width 8 height 8
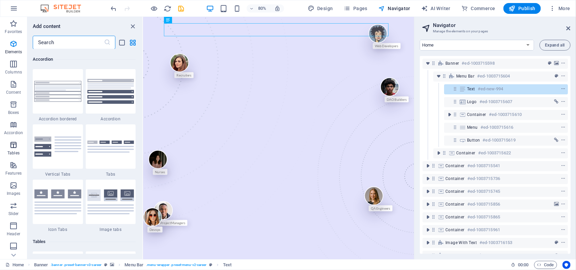
click at [16, 148] on icon "button" at bounding box center [13, 145] width 8 height 8
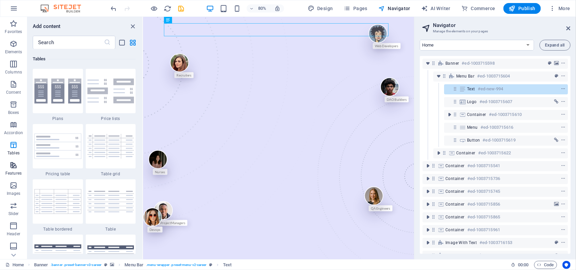
click at [15, 172] on p "Features" at bounding box center [13, 173] width 16 height 5
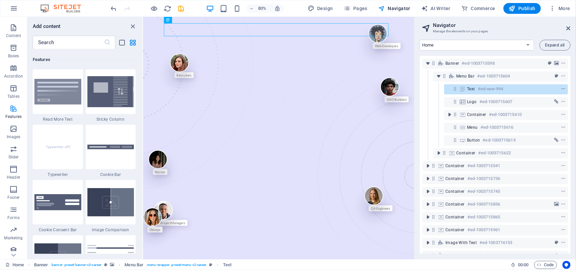
scroll to position [81, 0]
click at [14, 172] on p "Footer" at bounding box center [13, 172] width 12 height 5
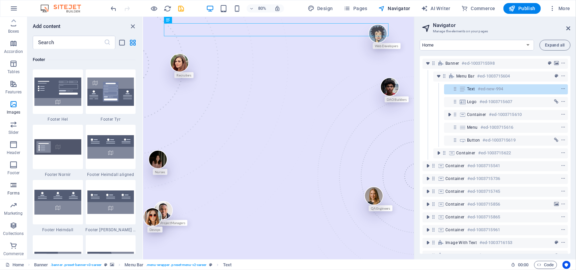
click at [16, 190] on span "Forms" at bounding box center [13, 189] width 27 height 16
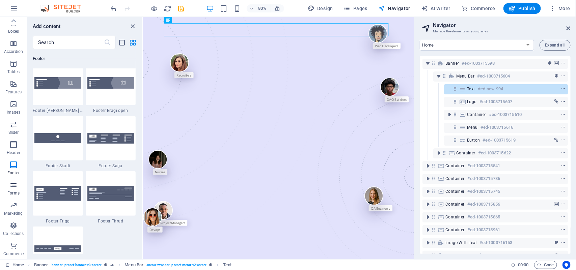
scroll to position [4923, 0]
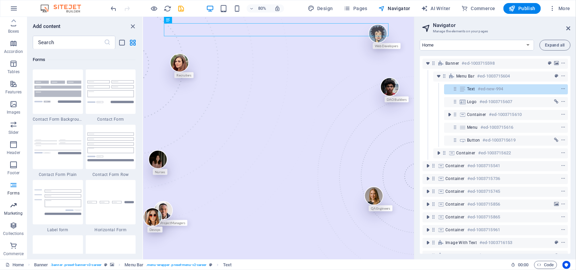
click at [17, 213] on p "Marketing" at bounding box center [13, 213] width 19 height 5
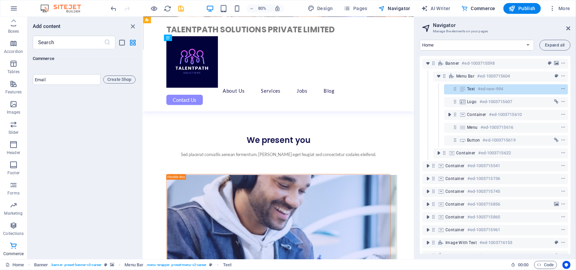
scroll to position [2198, 0]
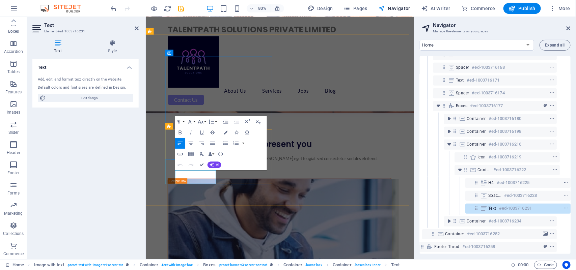
scroll to position [246, 12]
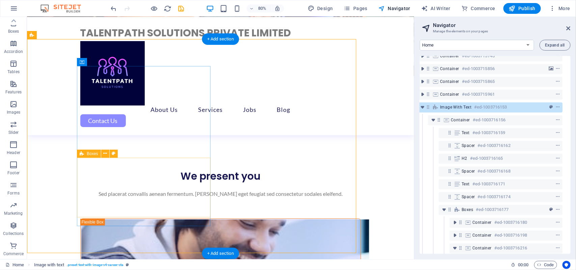
scroll to position [91, 2]
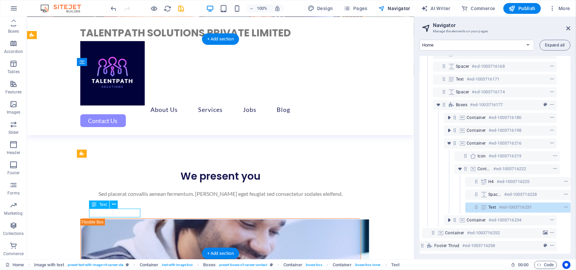
scroll to position [246, 12]
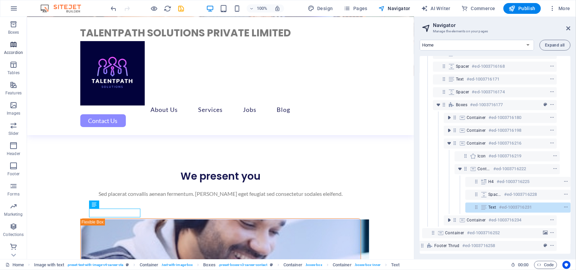
scroll to position [81, 0]
click at [13, 4] on icon "button" at bounding box center [14, 8] width 8 height 8
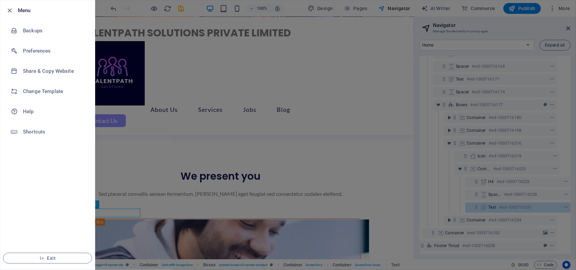
click at [556, 4] on div at bounding box center [288, 135] width 576 height 270
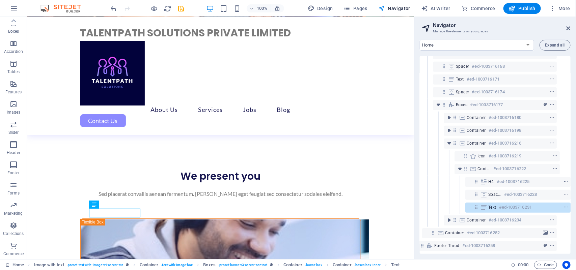
click at [556, 4] on button "More" at bounding box center [559, 8] width 27 height 11
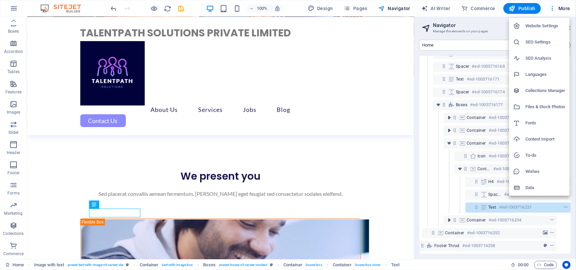
click at [533, 189] on h6 "Data" at bounding box center [545, 188] width 40 height 8
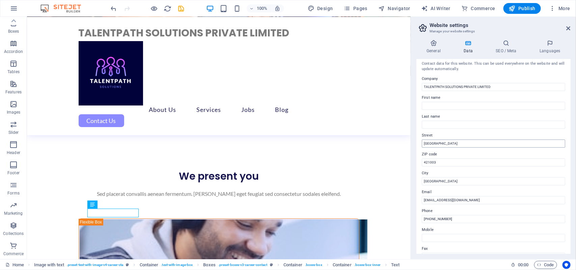
scroll to position [0, 0]
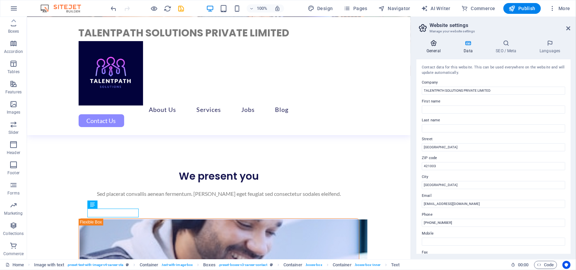
click at [441, 48] on h4 "General" at bounding box center [434, 47] width 37 height 14
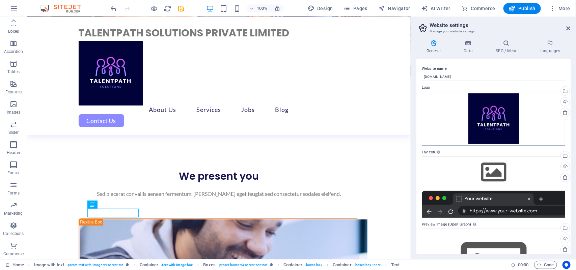
scroll to position [57, 0]
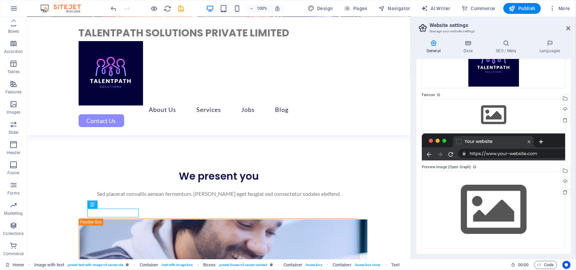
click at [506, 39] on div "General Data SEO / Meta Languages Website name hrtalentpath.com Logo Drag files…" at bounding box center [493, 146] width 165 height 225
click at [508, 44] on icon at bounding box center [505, 43] width 41 height 7
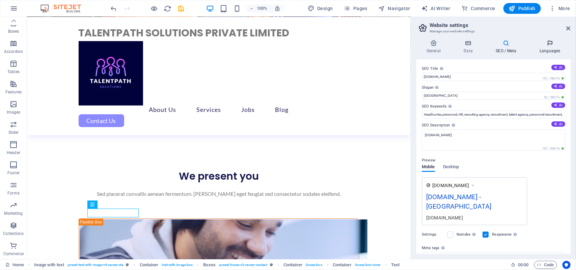
click at [562, 53] on h4 "Languages" at bounding box center [549, 47] width 41 height 14
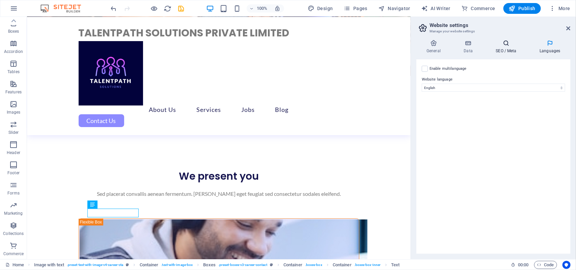
click at [501, 40] on icon at bounding box center [505, 43] width 41 height 7
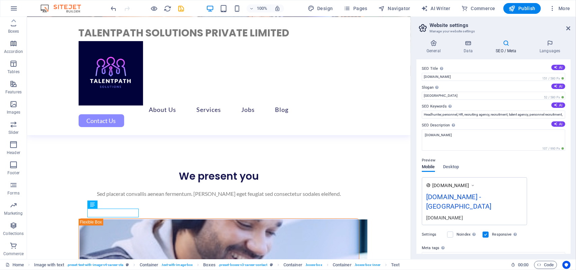
click at [508, 193] on div "[DOMAIN_NAME] - [GEOGRAPHIC_DATA]" at bounding box center [474, 203] width 96 height 23
click at [487, 232] on label at bounding box center [485, 235] width 6 height 6
click at [0, 0] on input "Responsive Determine whether the website should be responsive based on screen r…" at bounding box center [0, 0] width 0 height 0
click at [486, 232] on label at bounding box center [485, 235] width 6 height 6
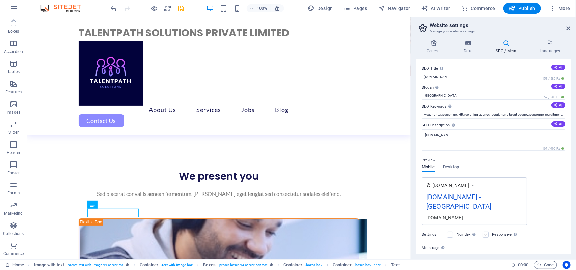
click at [0, 0] on input "Responsive Determine whether the website should be responsive based on screen r…" at bounding box center [0, 0] width 0 height 0
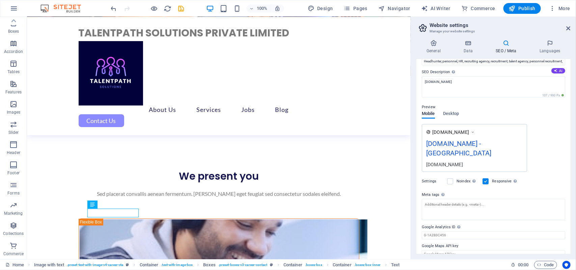
scroll to position [0, 0]
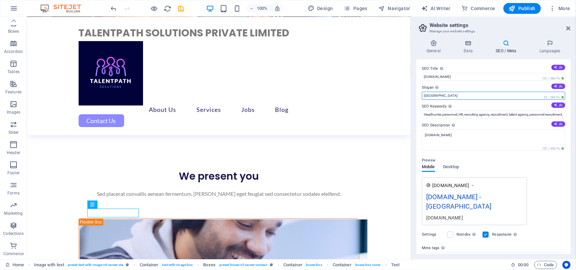
click at [454, 98] on input "Berlin" at bounding box center [493, 96] width 143 height 8
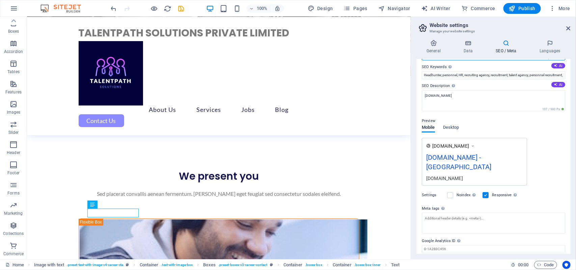
scroll to position [53, 0]
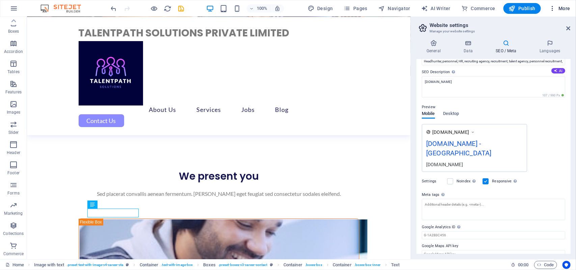
type input "INDIA"
click at [552, 9] on icon "button" at bounding box center [552, 8] width 7 height 7
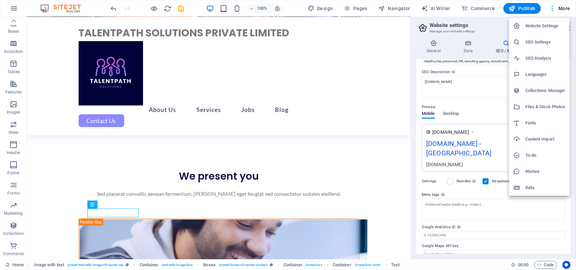
click at [18, 267] on div at bounding box center [288, 135] width 576 height 270
click at [18, 267] on div "Website Settings SEO Settings SEO Analysis Languages Collections Manager Files …" at bounding box center [288, 137] width 576 height 266
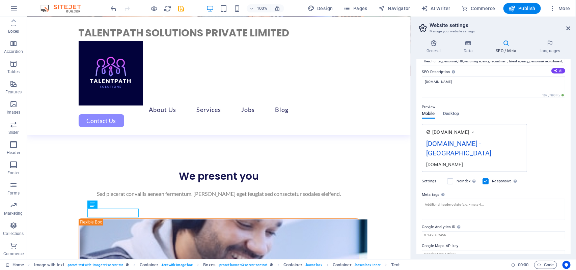
click at [4, 266] on div "Home Image with text . preset-text-with-image-v4-career-cta Container . text-wi…" at bounding box center [288, 264] width 576 height 11
click at [551, 263] on span "Code" at bounding box center [545, 265] width 17 height 8
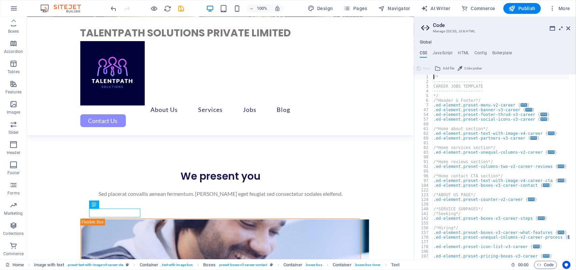
click at [561, 26] on icon at bounding box center [561, 28] width 0 height 5
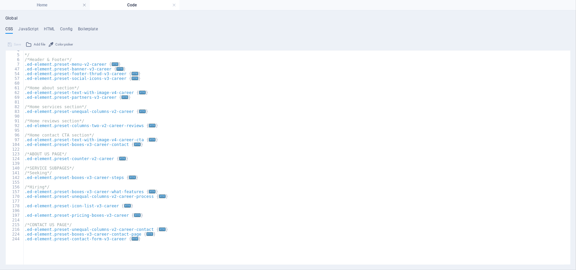
scroll to position [0, 0]
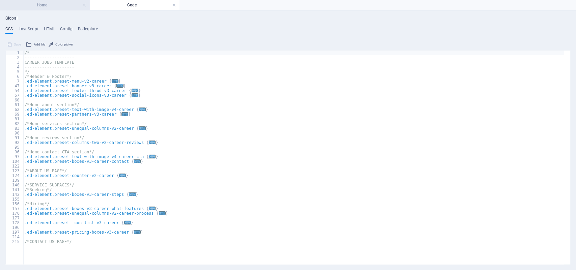
click at [49, 4] on h4 "Home" at bounding box center [45, 4] width 90 height 7
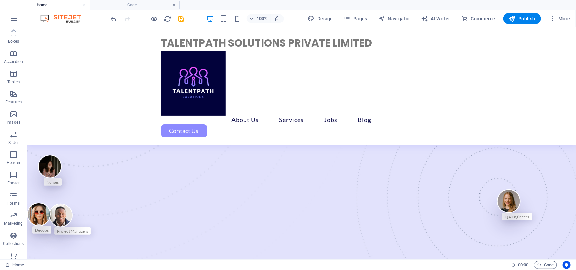
scroll to position [2198, 0]
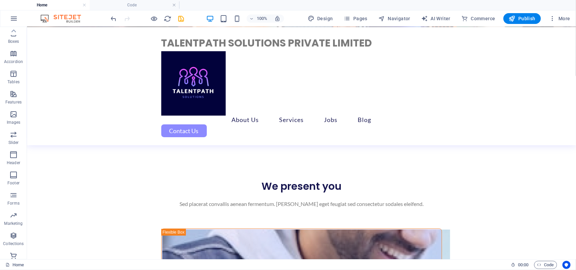
click at [67, 18] on img at bounding box center [64, 19] width 51 height 8
click at [66, 18] on img at bounding box center [64, 19] width 51 height 8
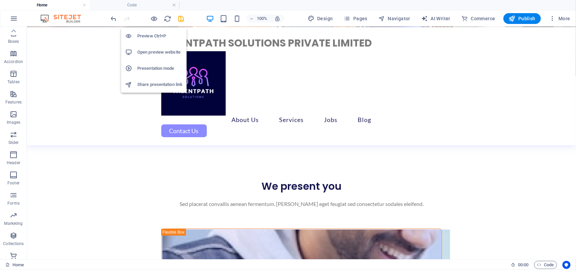
click at [158, 56] on li "Open preview website" at bounding box center [153, 52] width 65 height 16
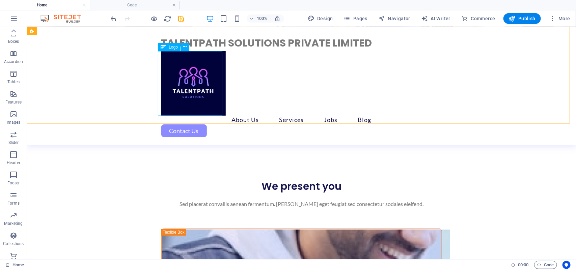
click at [206, 103] on div at bounding box center [301, 83] width 281 height 64
select select "px"
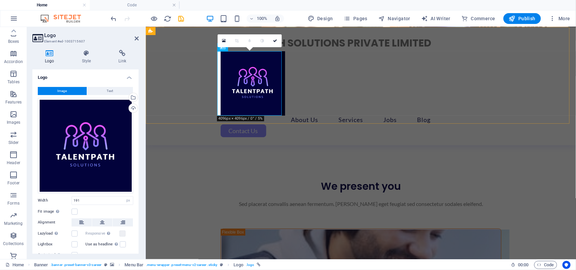
click at [205, 103] on div "TALENTPATH SOLUTIONS PRIVATE LIMITED About Us Services Job Seeking For Hiring J…" at bounding box center [360, 86] width 430 height 118
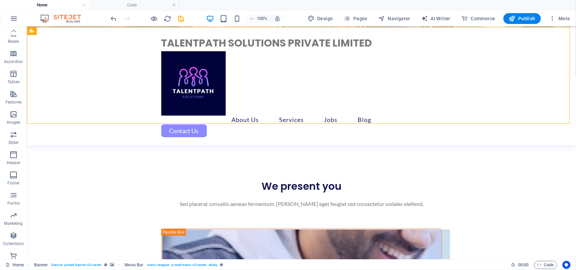
click at [223, 93] on div "TALENTPATH SOLUTIONS PRIVATE LIMITED About Us Services Job Seeking For Hiring J…" at bounding box center [301, 86] width 549 height 118
click at [213, 92] on div at bounding box center [301, 83] width 281 height 64
select select "px"
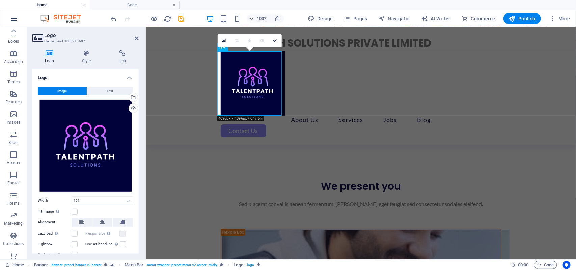
click at [7, 21] on button "button" at bounding box center [14, 18] width 16 height 16
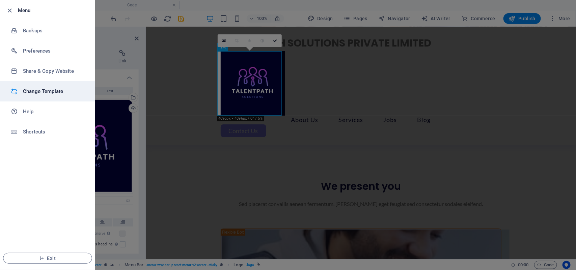
click at [37, 92] on h6 "Change Template" at bounding box center [54, 91] width 62 height 8
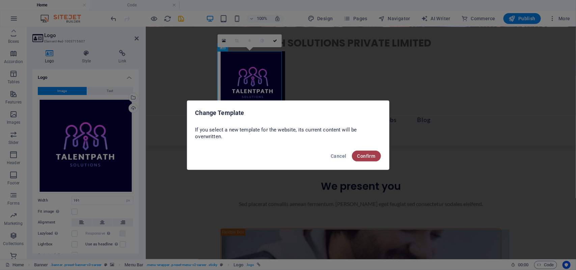
click at [365, 160] on button "Confirm" at bounding box center [366, 156] width 29 height 11
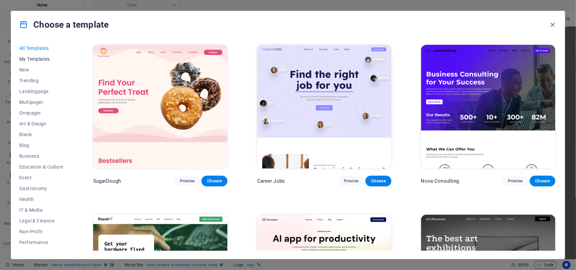
scroll to position [0, 0]
click at [42, 57] on span "My Templates" at bounding box center [41, 59] width 44 height 5
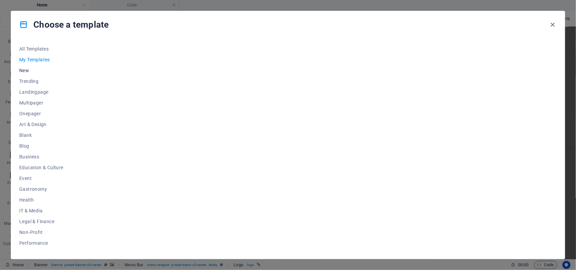
click at [24, 67] on button "New" at bounding box center [41, 70] width 44 height 11
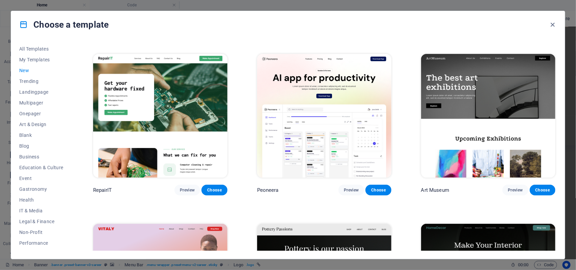
scroll to position [213, 0]
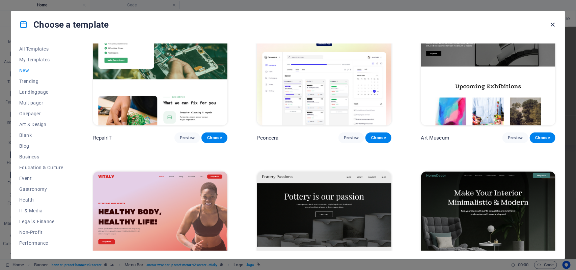
click at [550, 25] on icon "button" at bounding box center [553, 25] width 8 height 8
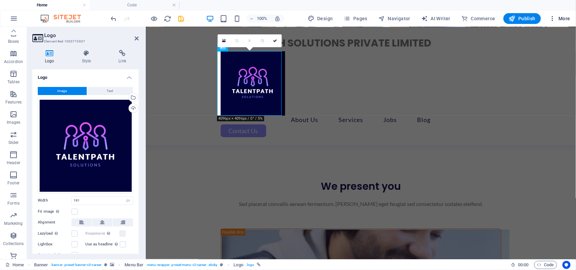
click at [554, 18] on icon "button" at bounding box center [552, 18] width 7 height 7
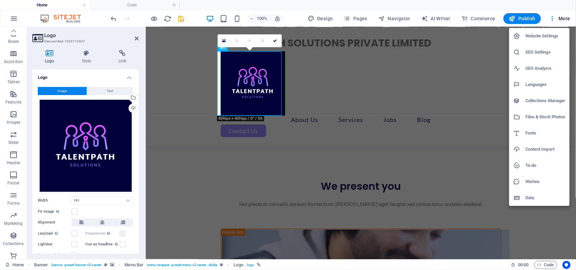
click at [543, 40] on h6 "Website Settings" at bounding box center [545, 36] width 40 height 8
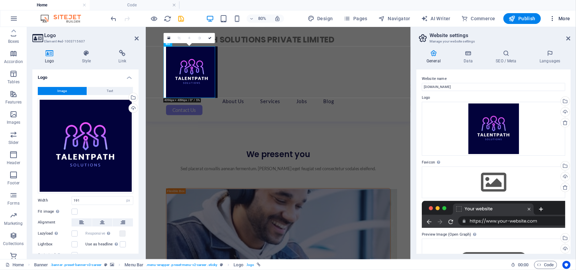
click at [559, 23] on button "More" at bounding box center [559, 18] width 27 height 11
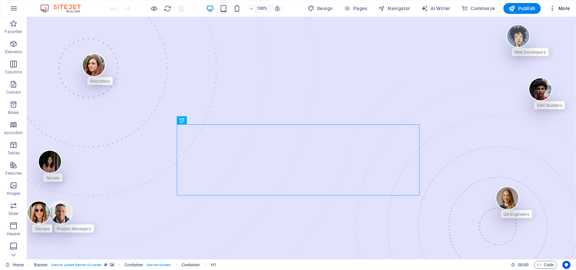
click at [557, 8] on span "More" at bounding box center [559, 8] width 21 height 7
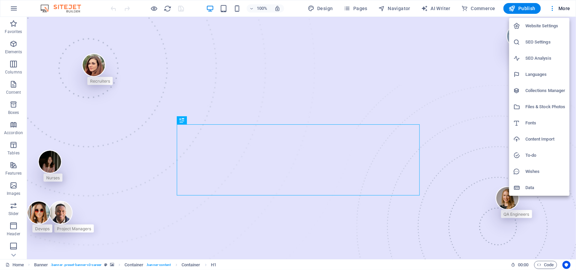
click at [551, 24] on h6 "Website Settings" at bounding box center [545, 26] width 40 height 8
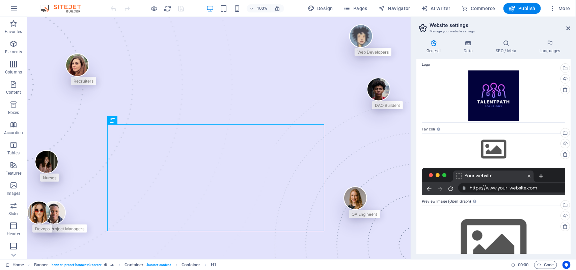
scroll to position [57, 0]
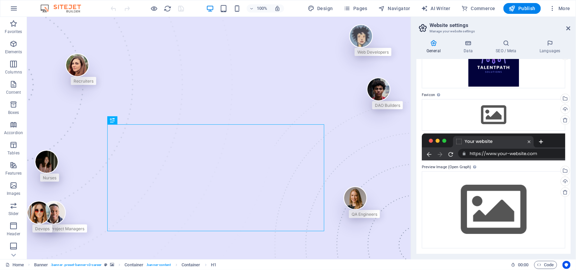
click at [487, 37] on div "General Data SEO / Meta Languages Website name hrtalentpath.com Logo Drag files…" at bounding box center [493, 146] width 165 height 225
click at [476, 43] on icon at bounding box center [467, 43] width 29 height 7
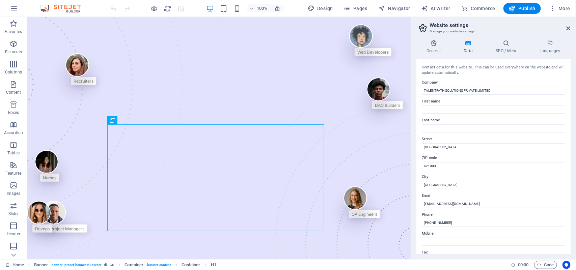
scroll to position [129, 0]
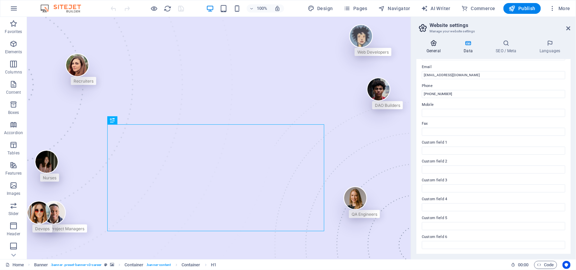
click at [439, 41] on icon at bounding box center [433, 43] width 34 height 7
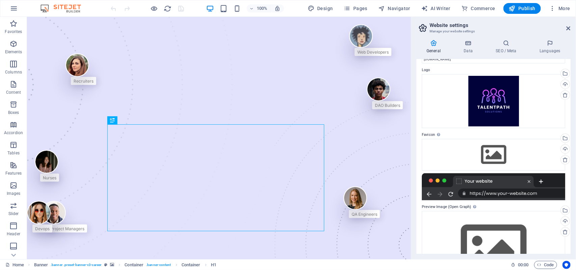
scroll to position [0, 0]
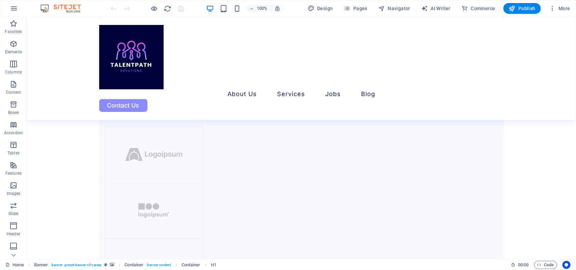
scroll to position [910, 0]
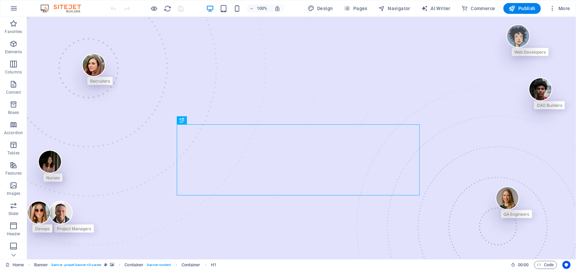
click at [20, 2] on div "100% Design Pages Navigator AI Writer Commerce Publish More" at bounding box center [287, 8] width 575 height 16
click at [15, 7] on icon "button" at bounding box center [14, 8] width 8 height 8
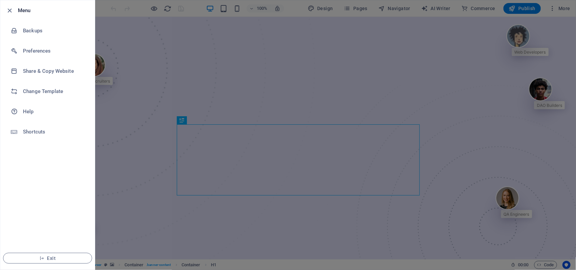
click at [9, 4] on li "Menu" at bounding box center [47, 10] width 94 height 20
click at [9, 8] on icon "button" at bounding box center [10, 11] width 8 height 8
